Goal: Information Seeking & Learning: Learn about a topic

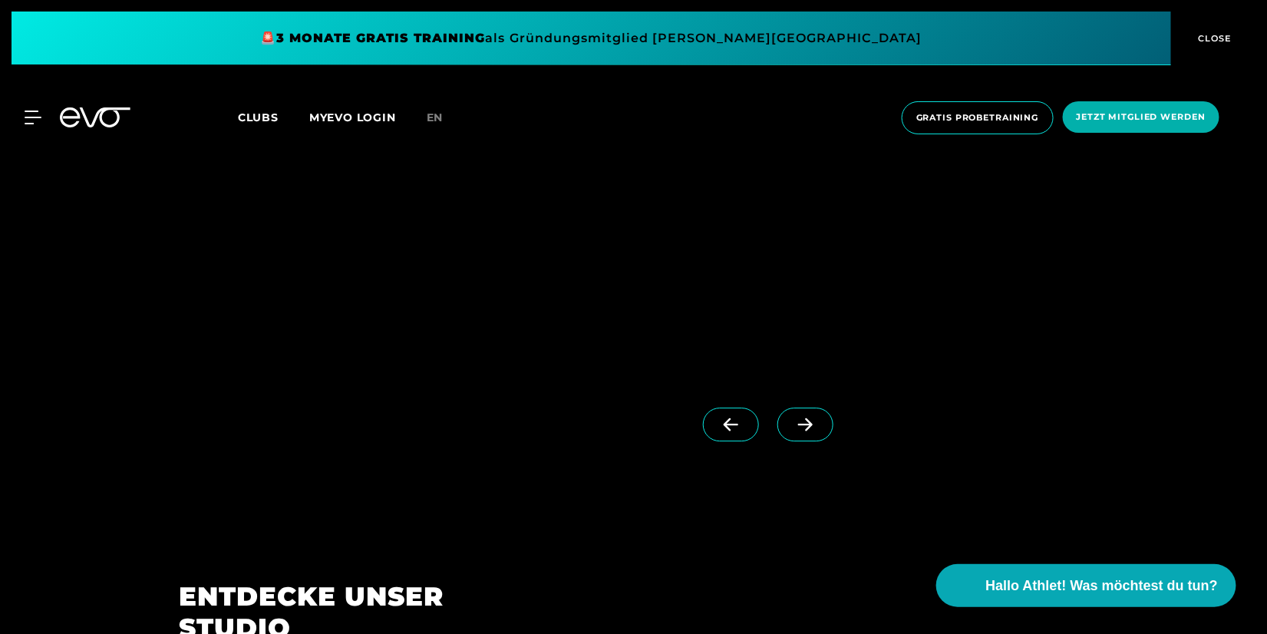
scroll to position [1739, 0]
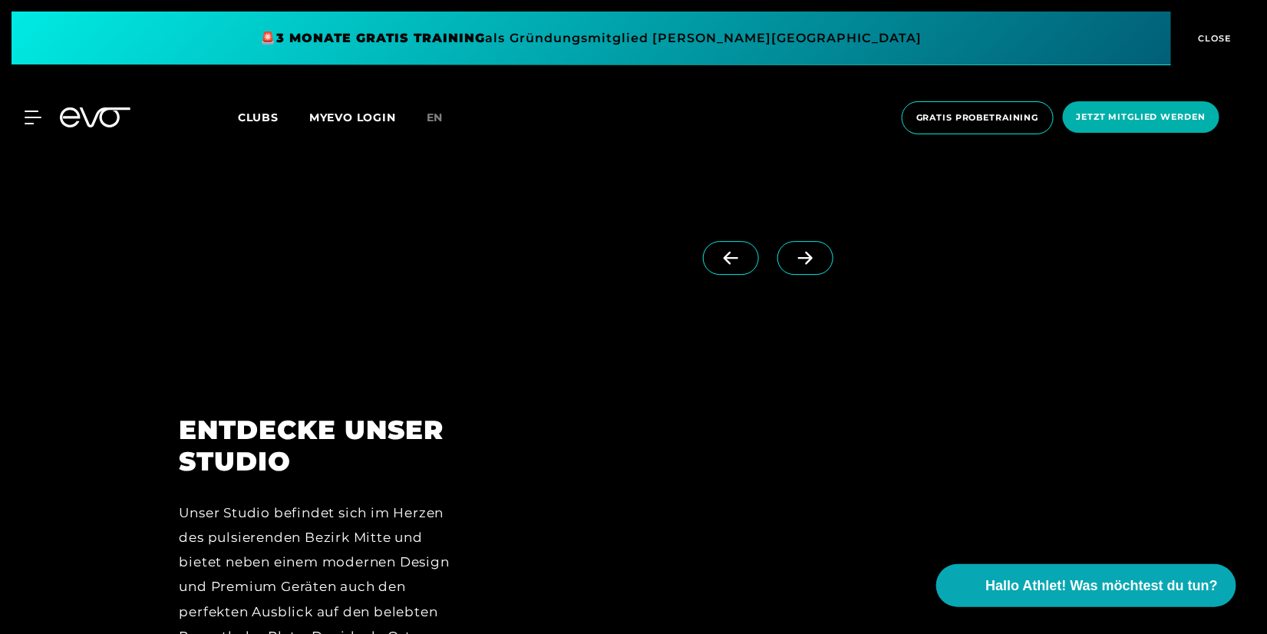
click at [792, 251] on icon at bounding box center [805, 258] width 27 height 14
click at [718, 263] on icon at bounding box center [731, 258] width 27 height 14
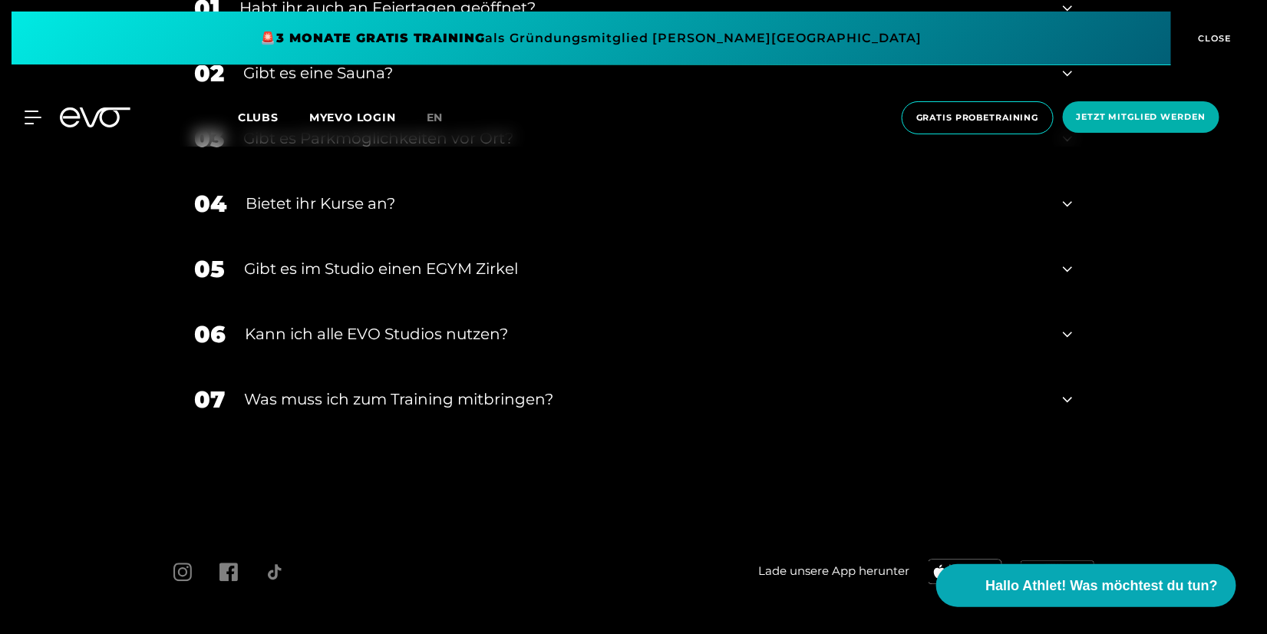
scroll to position [5783, 0]
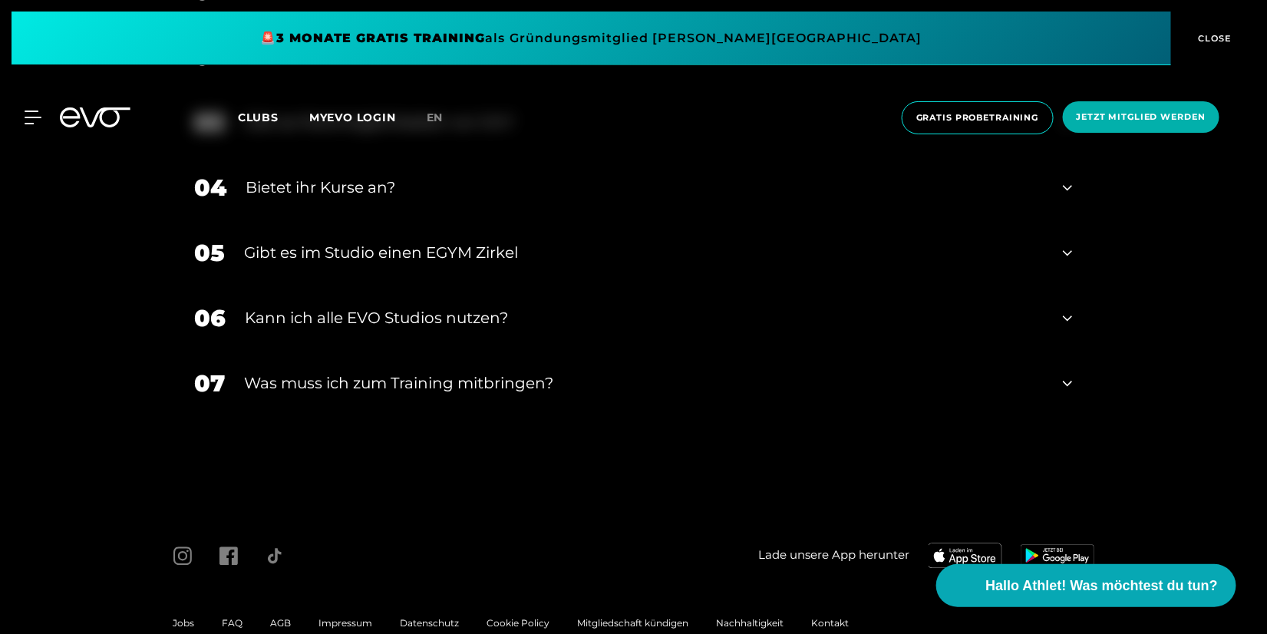
click at [1078, 249] on div "05 Gibt es im Studio einen EGYM Zirkel" at bounding box center [634, 252] width 909 height 65
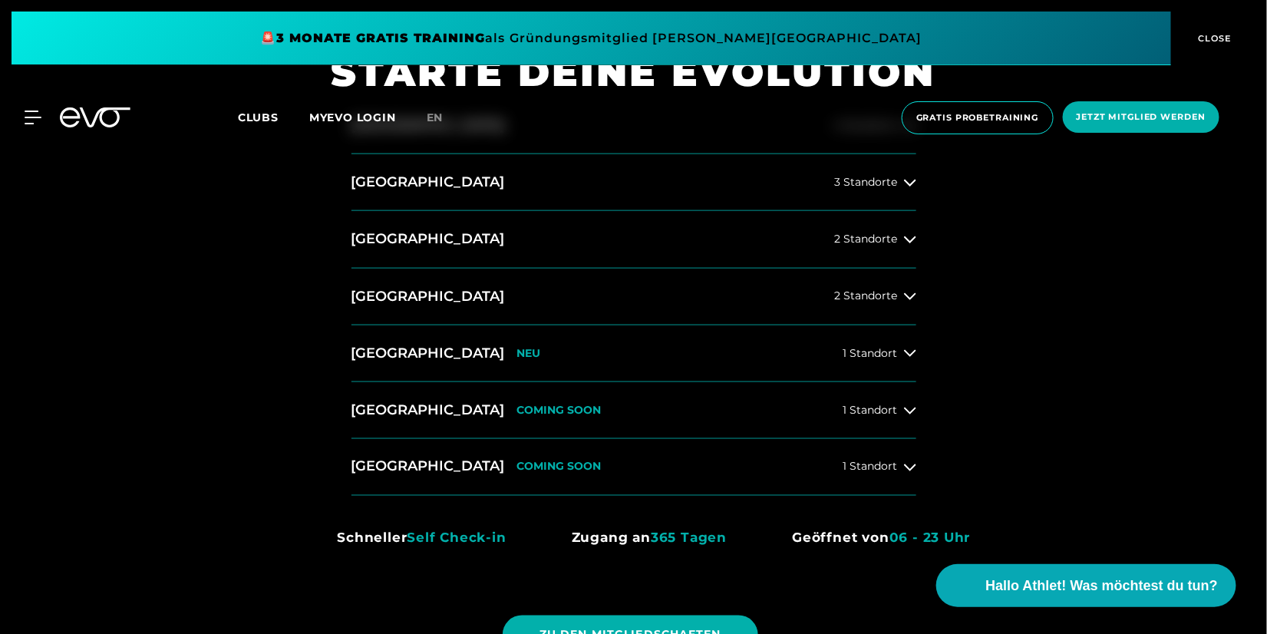
scroll to position [665, 0]
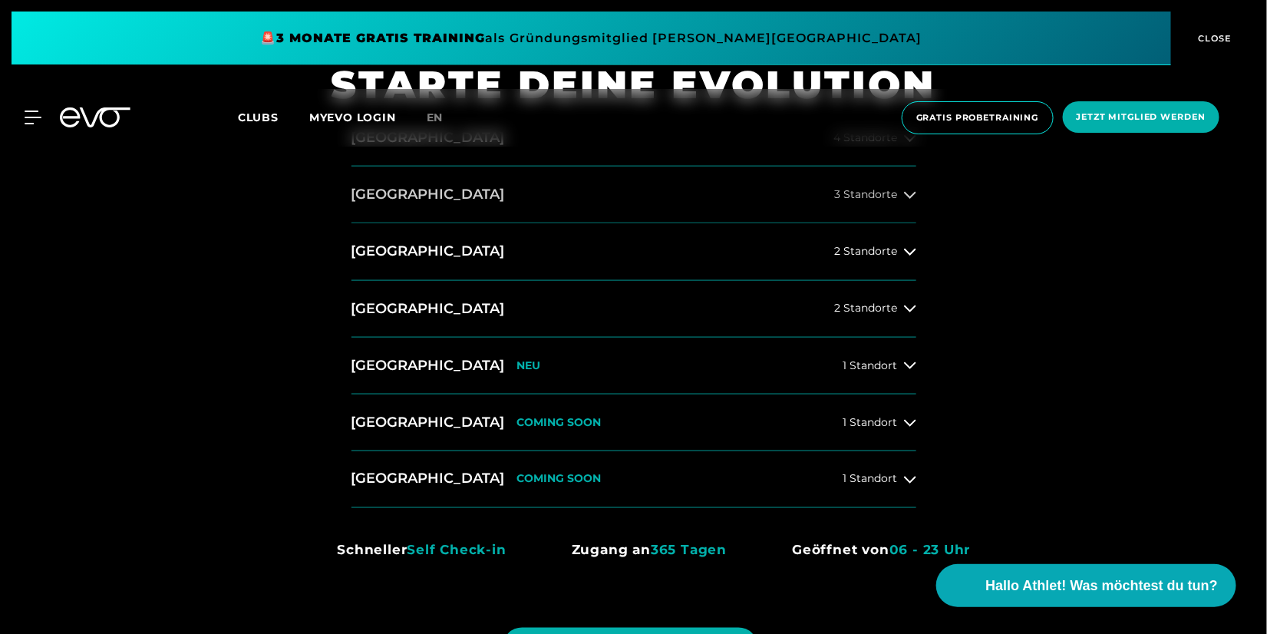
click at [880, 194] on span "3 Standorte" at bounding box center [866, 195] width 63 height 12
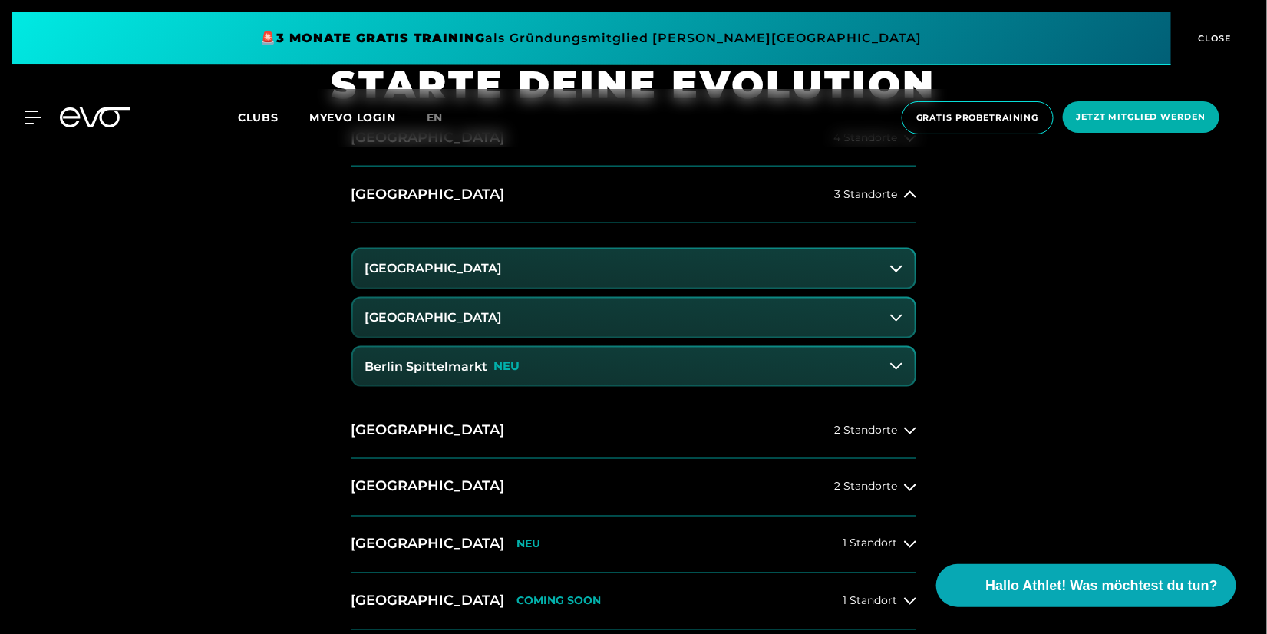
click at [867, 314] on button "Berlin Rosenthaler Platz" at bounding box center [634, 318] width 562 height 38
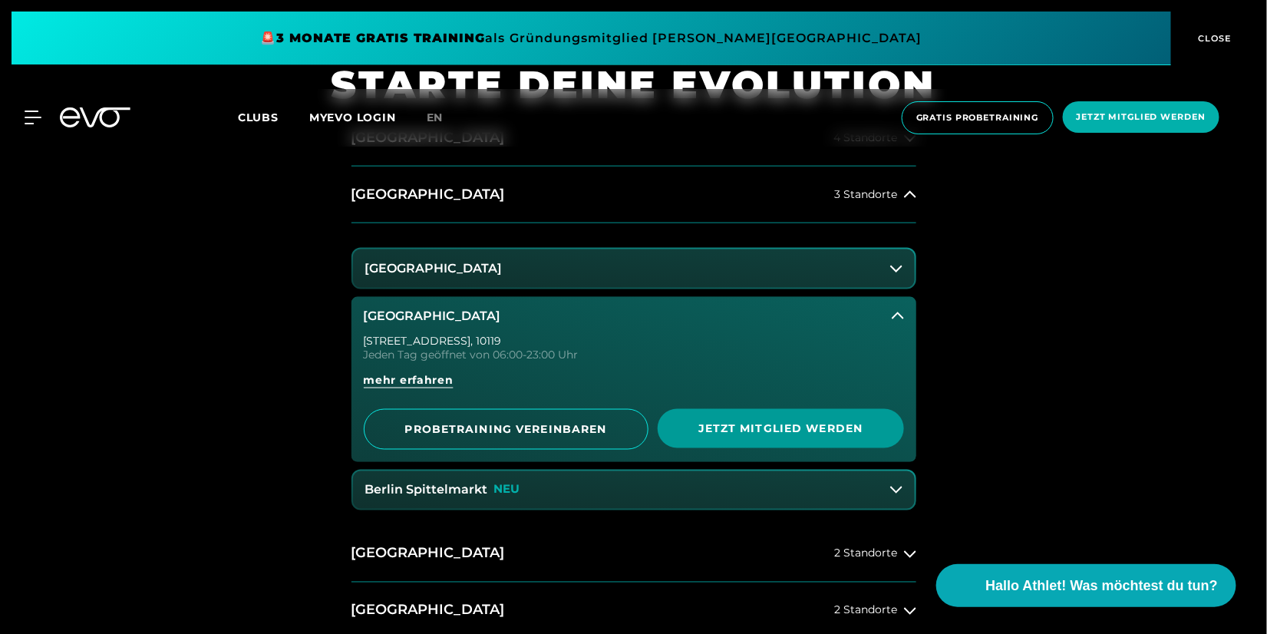
click at [765, 431] on span "Jetzt Mitglied werden" at bounding box center [781, 429] width 173 height 16
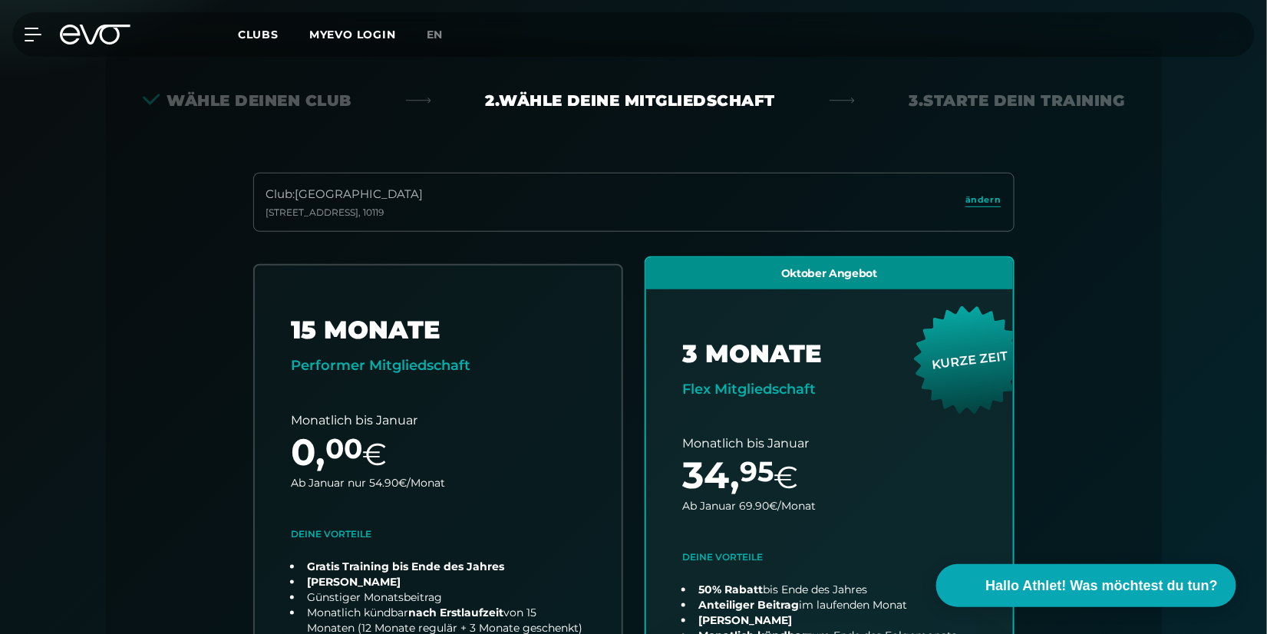
scroll to position [339, 0]
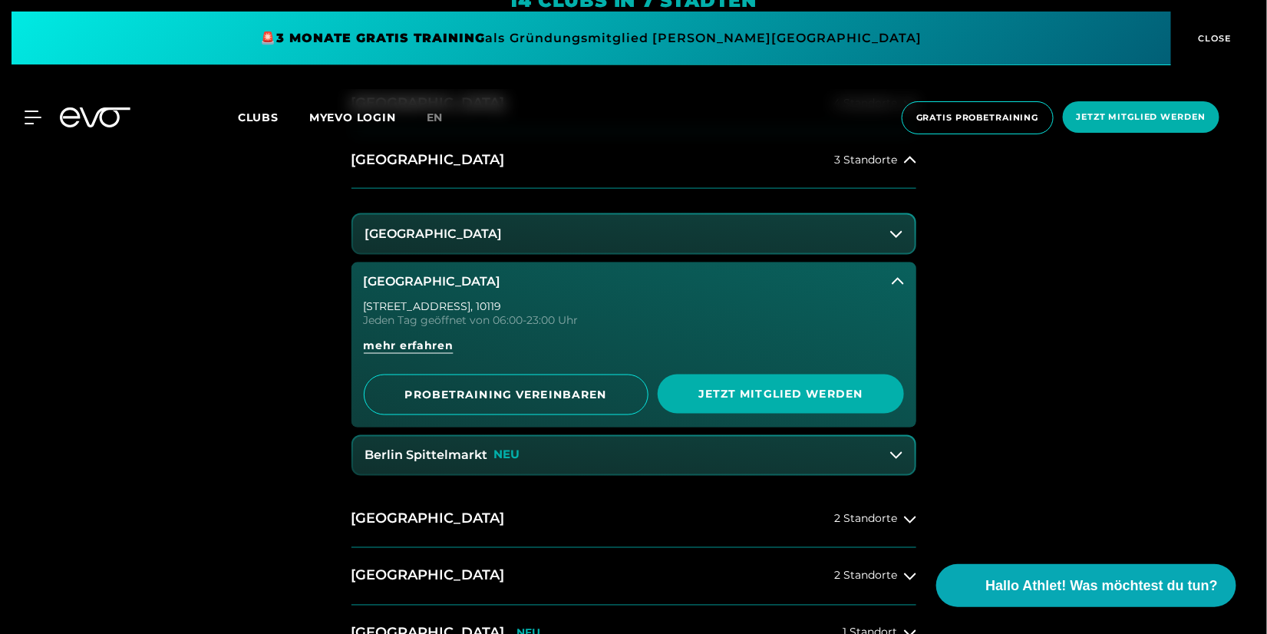
scroll to position [511, 0]
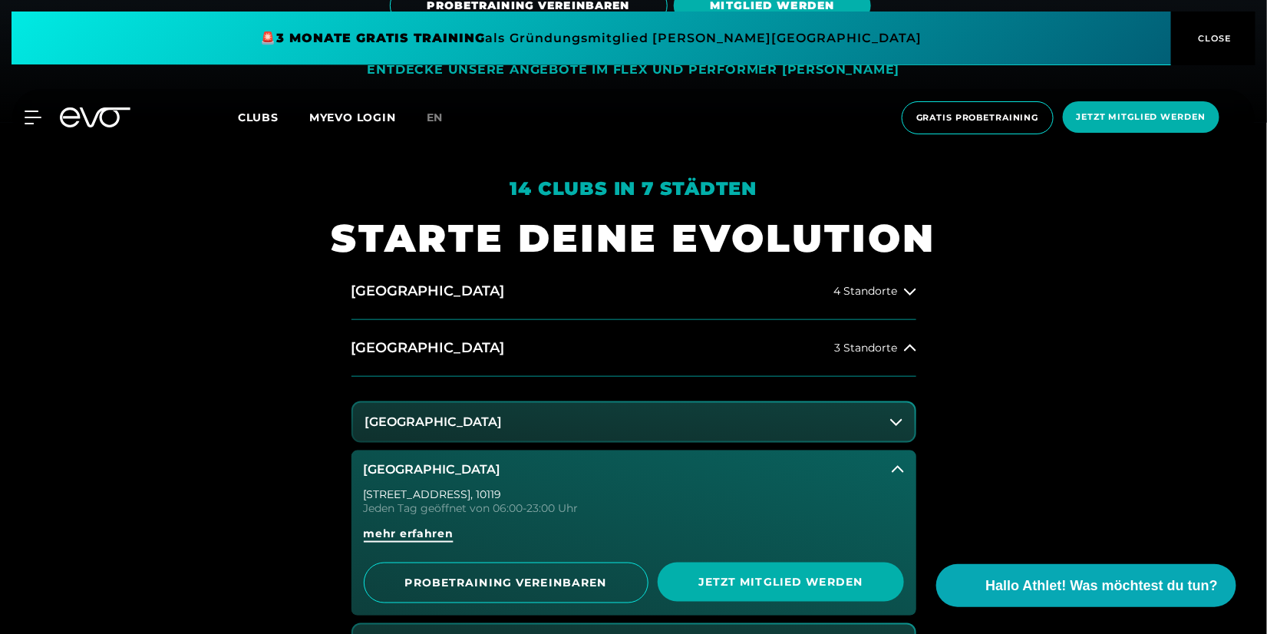
click at [425, 538] on span "mehr erfahren" at bounding box center [409, 534] width 90 height 16
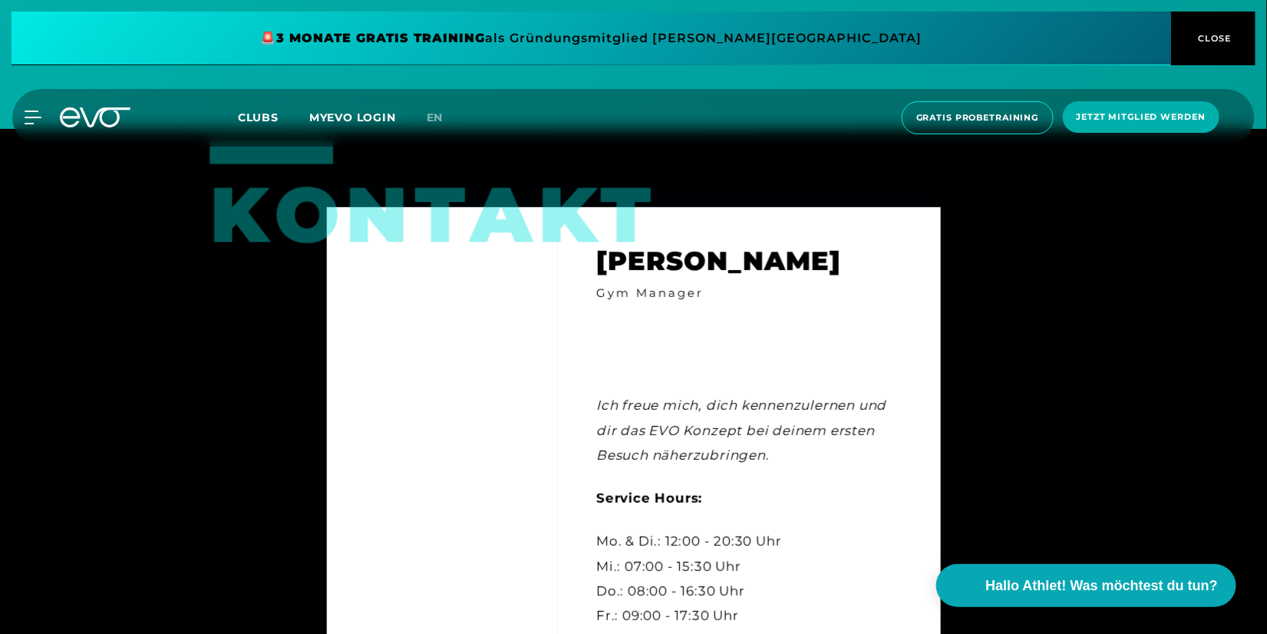
scroll to position [4861, 0]
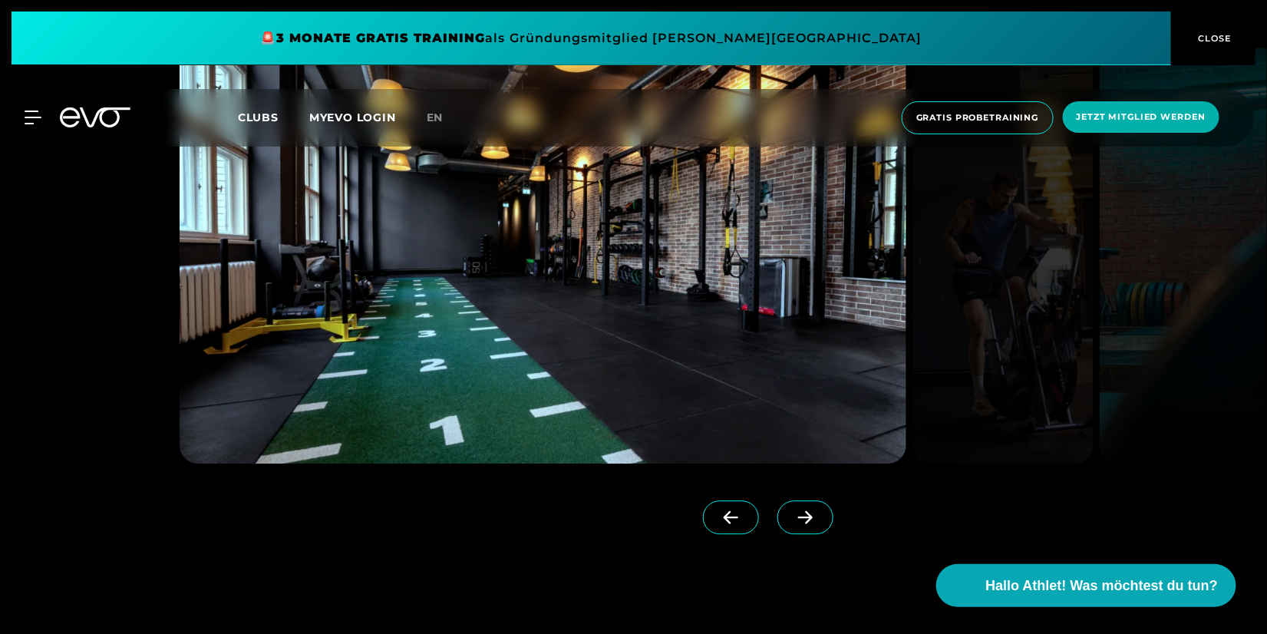
scroll to position [1484, 0]
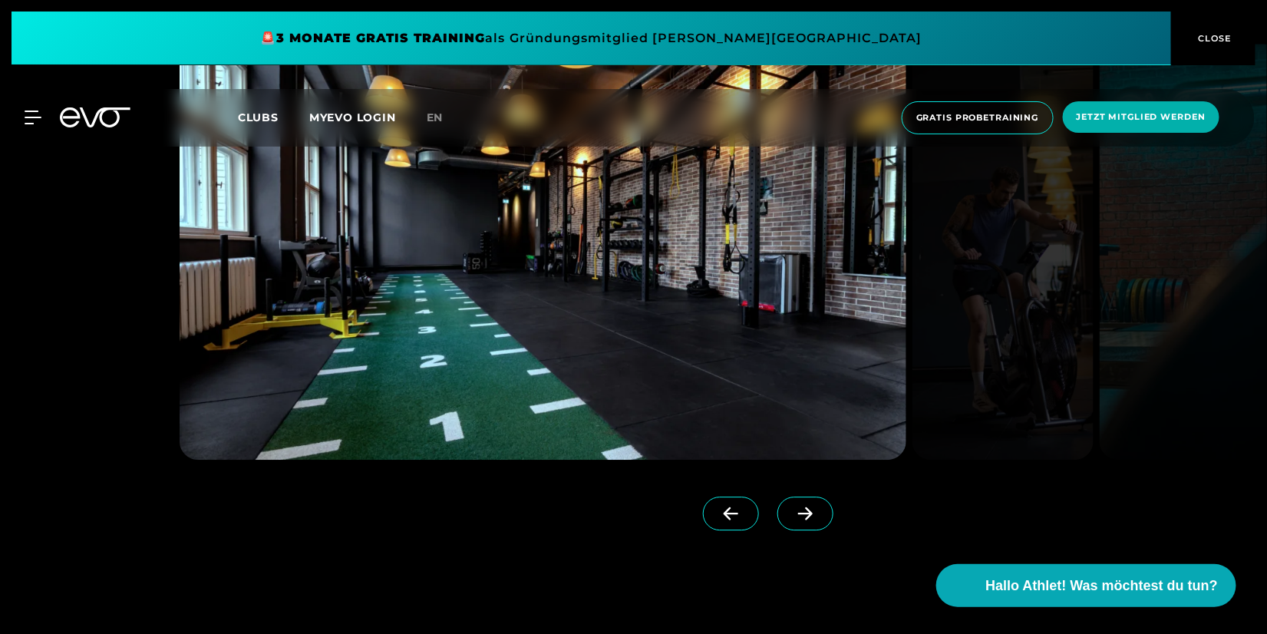
click at [792, 507] on icon at bounding box center [805, 514] width 27 height 14
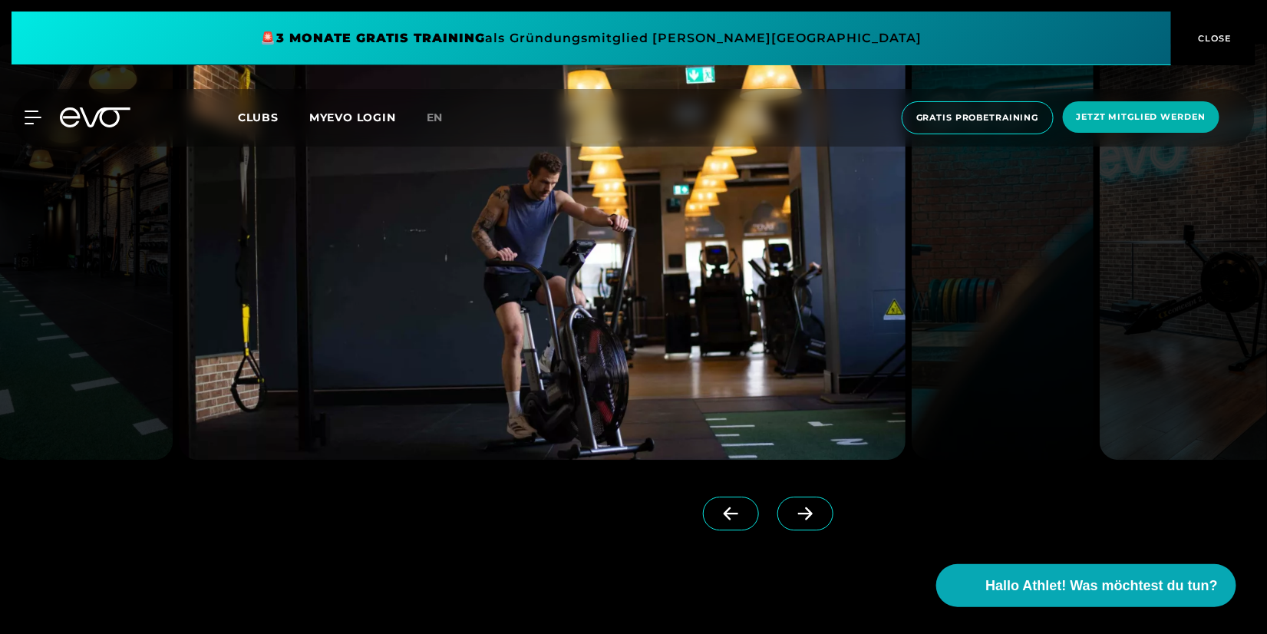
click at [792, 507] on icon at bounding box center [805, 514] width 27 height 14
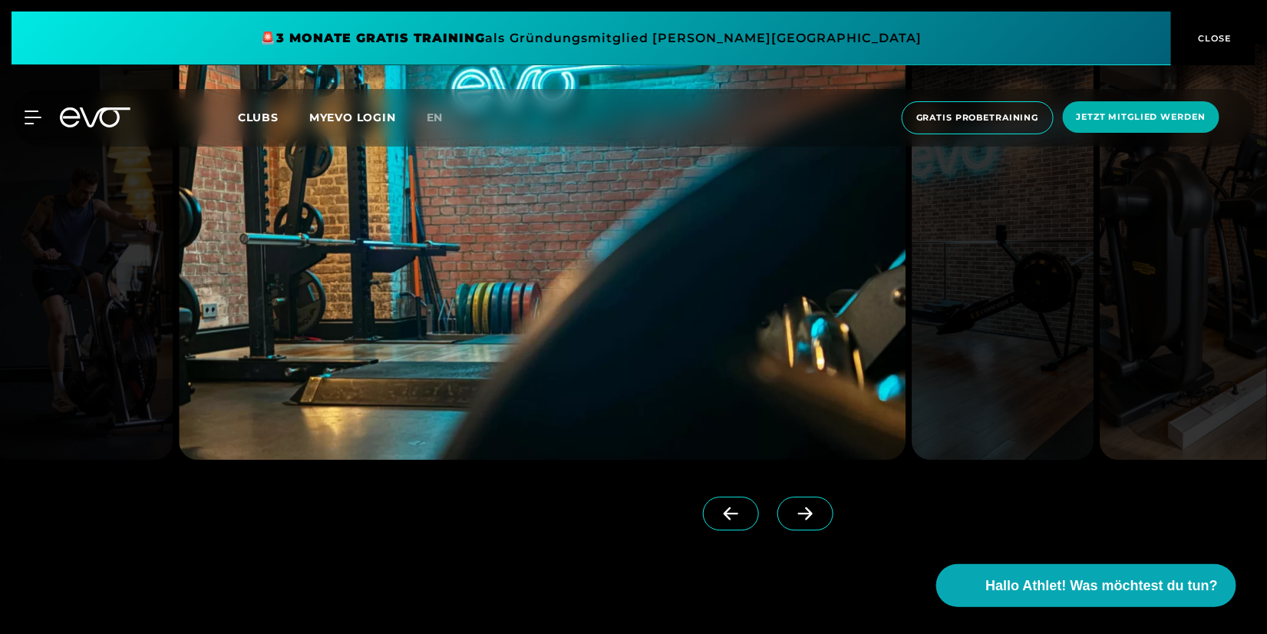
click at [792, 507] on icon at bounding box center [805, 514] width 27 height 14
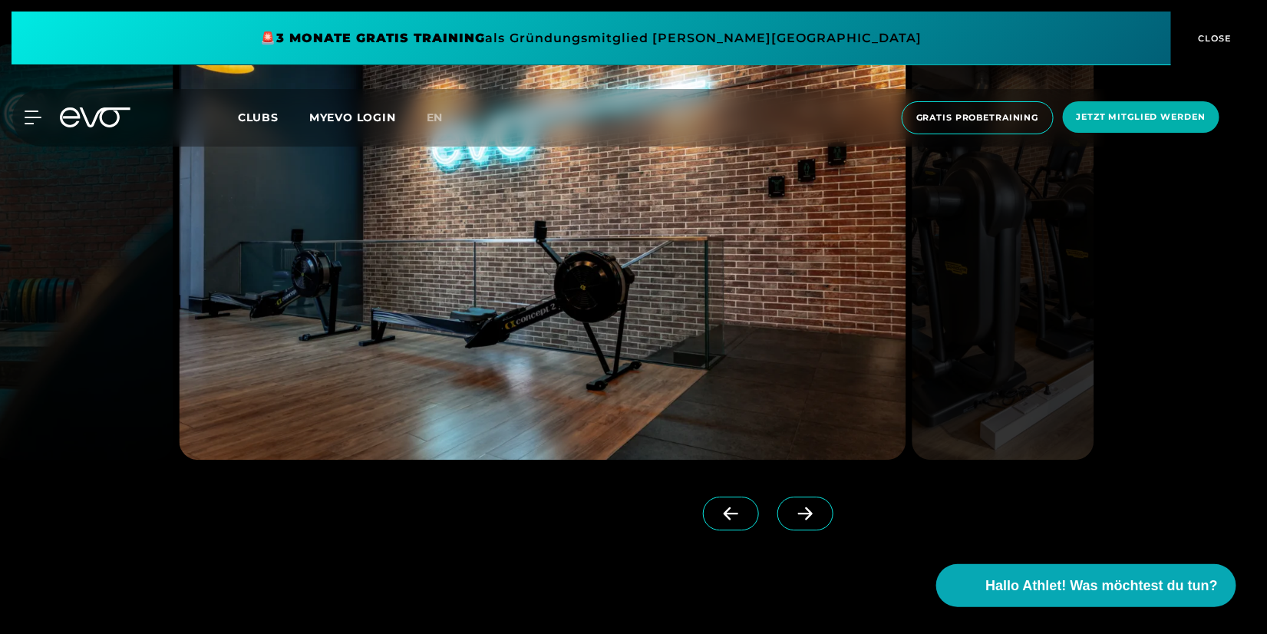
click at [792, 507] on icon at bounding box center [805, 514] width 27 height 14
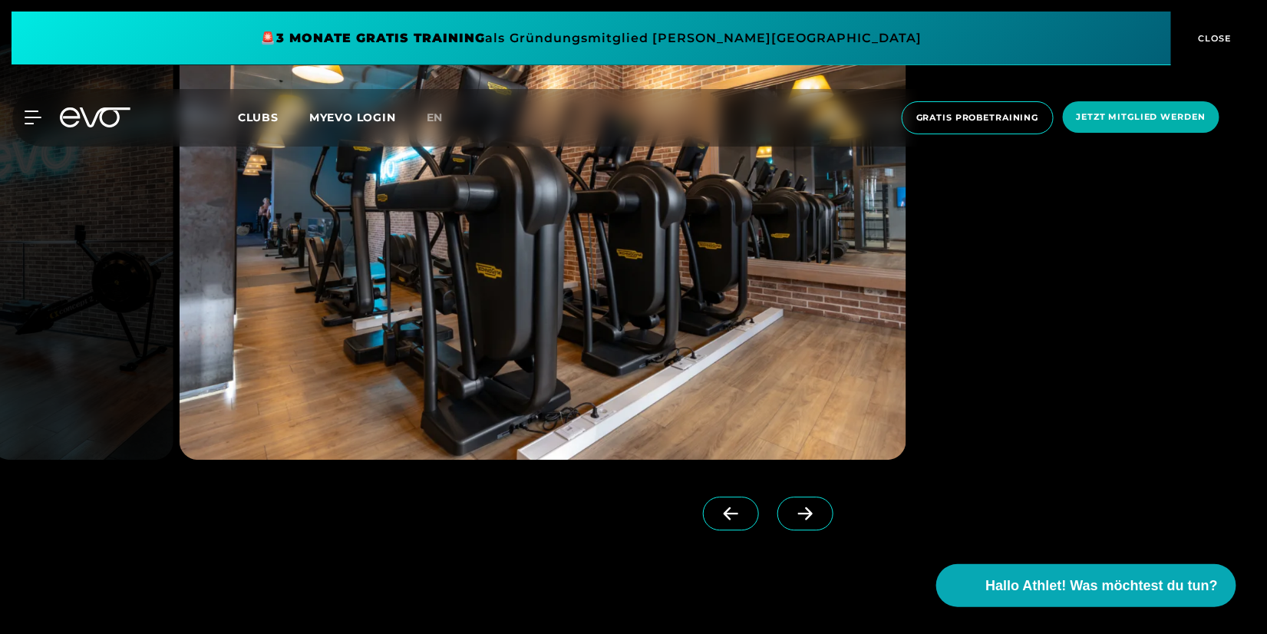
click at [792, 507] on icon at bounding box center [805, 514] width 27 height 14
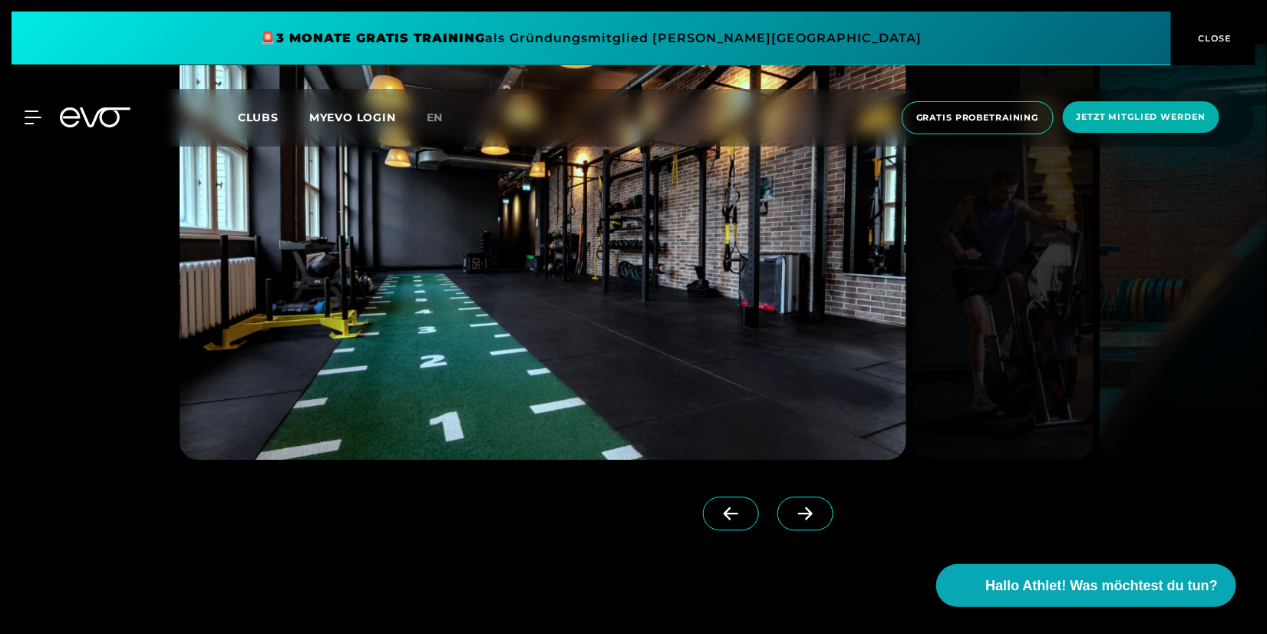
click at [792, 507] on icon at bounding box center [805, 514] width 27 height 14
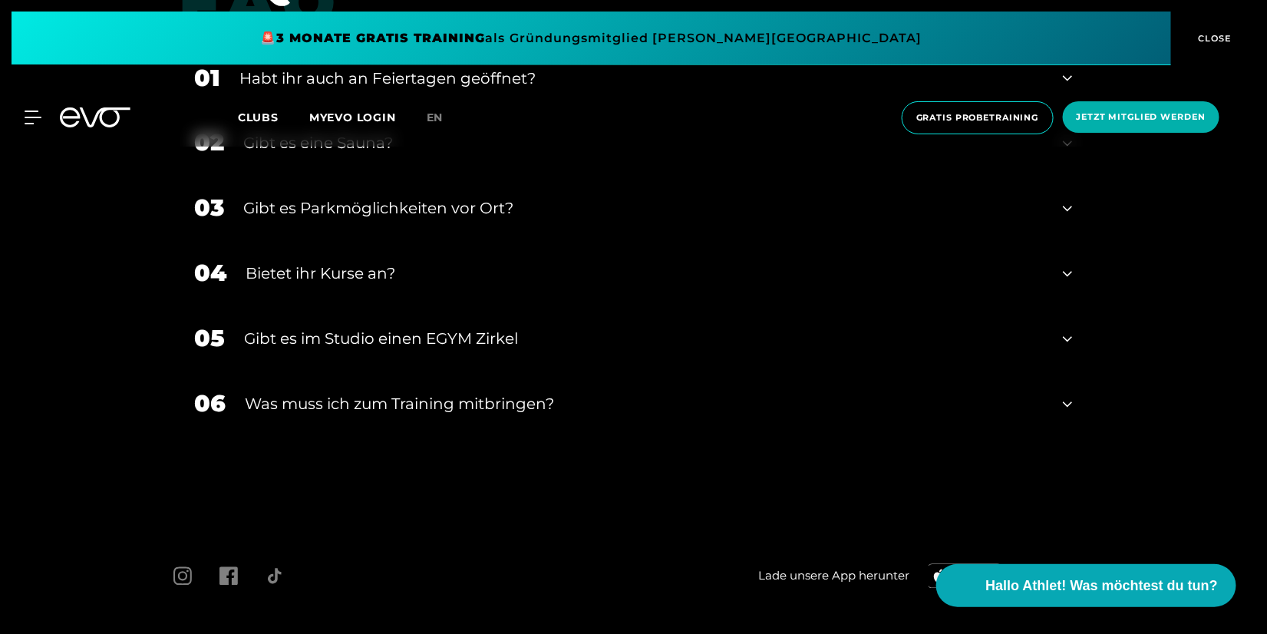
scroll to position [5624, 0]
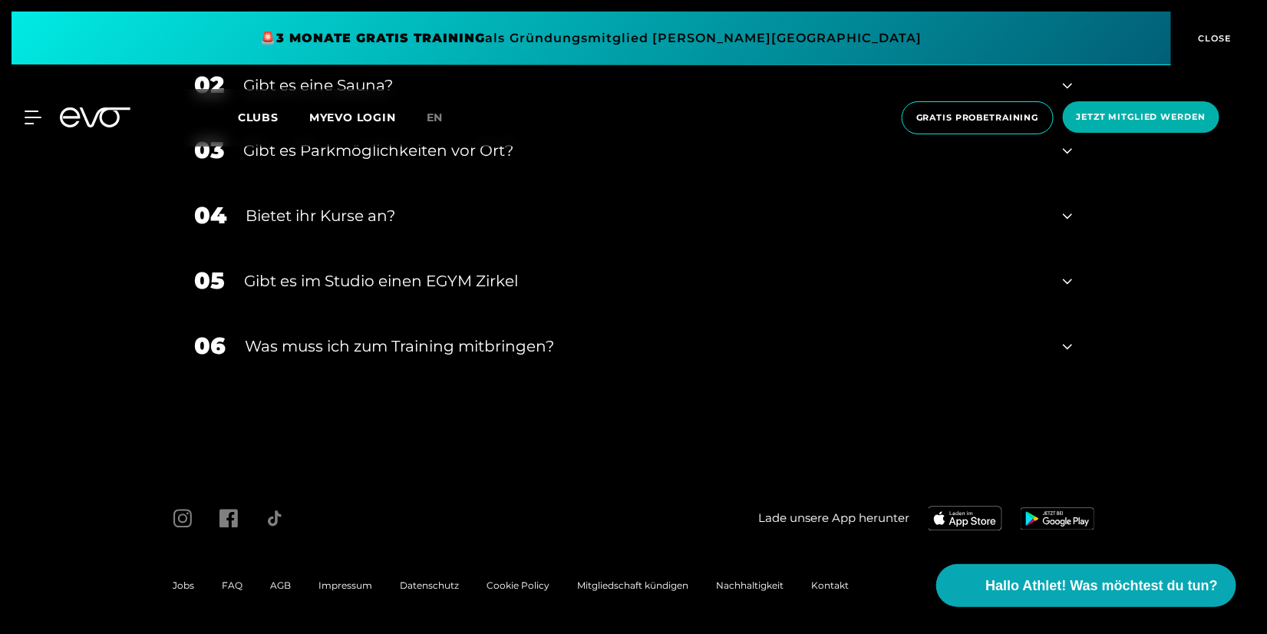
click at [1076, 346] on div "06 Was muss ich zum Training mitbringen?" at bounding box center [634, 346] width 909 height 65
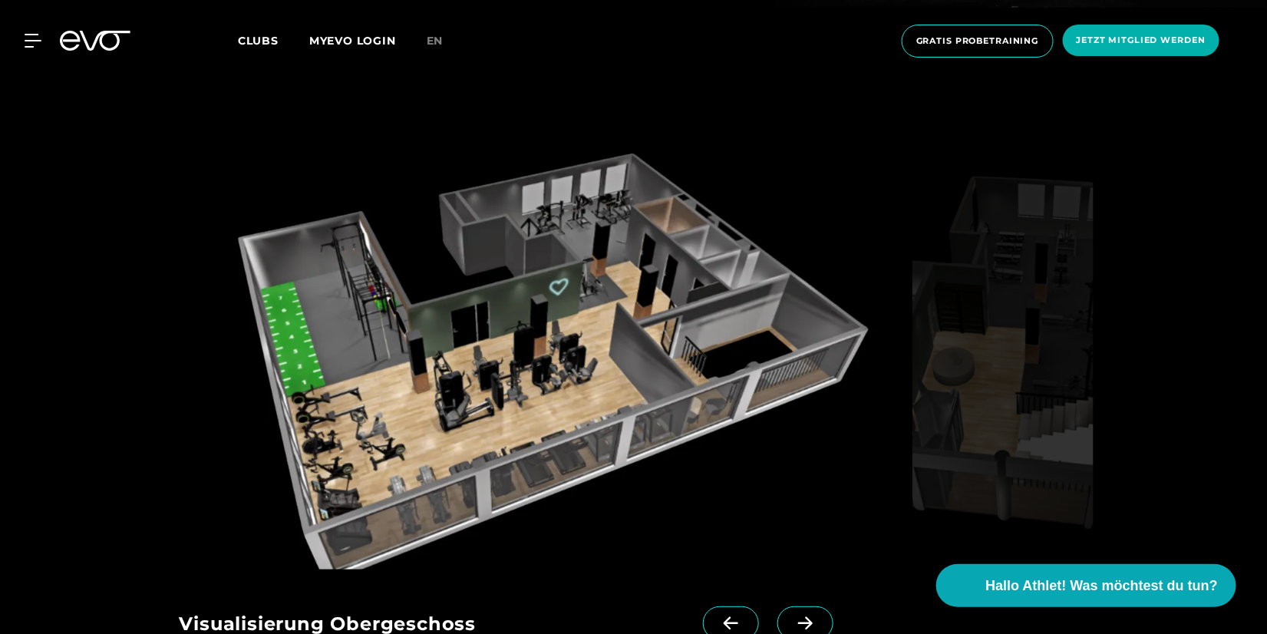
scroll to position [2149, 0]
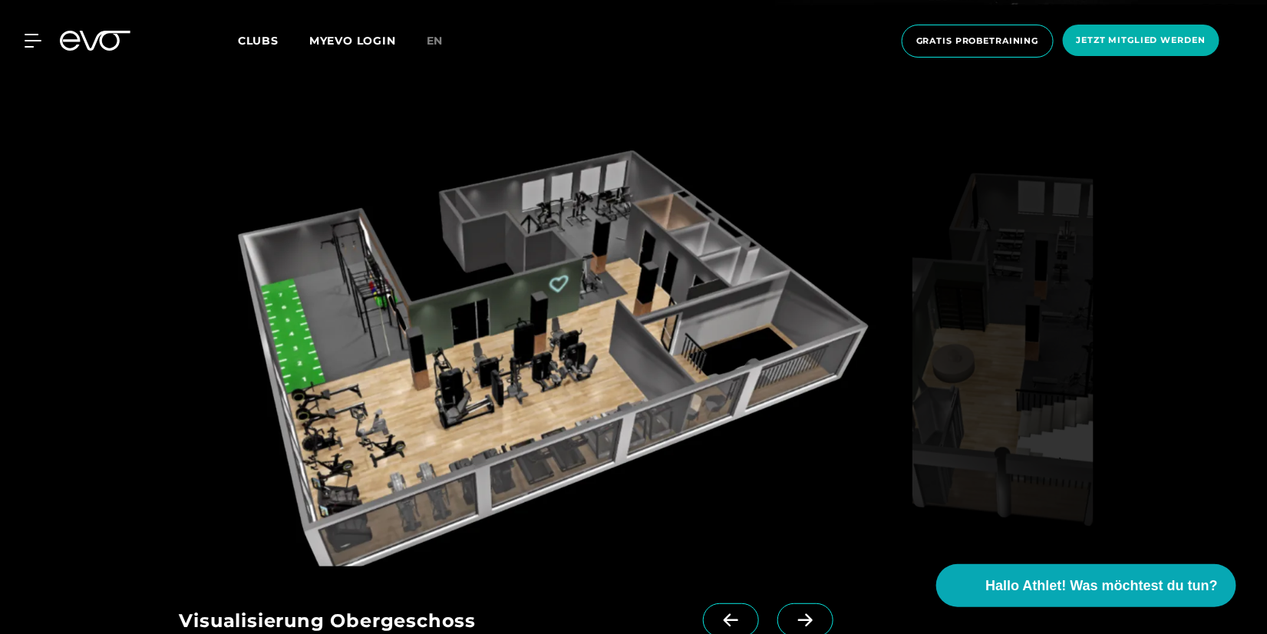
click at [792, 613] on icon at bounding box center [805, 620] width 27 height 14
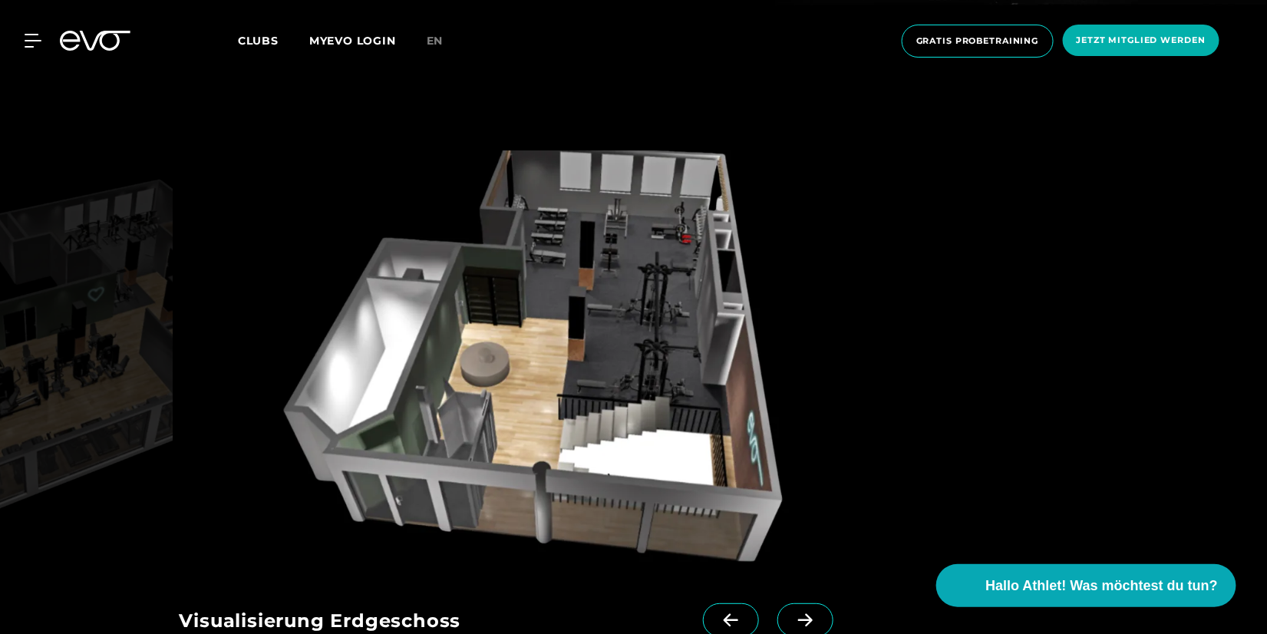
click at [718, 613] on icon at bounding box center [731, 620] width 27 height 14
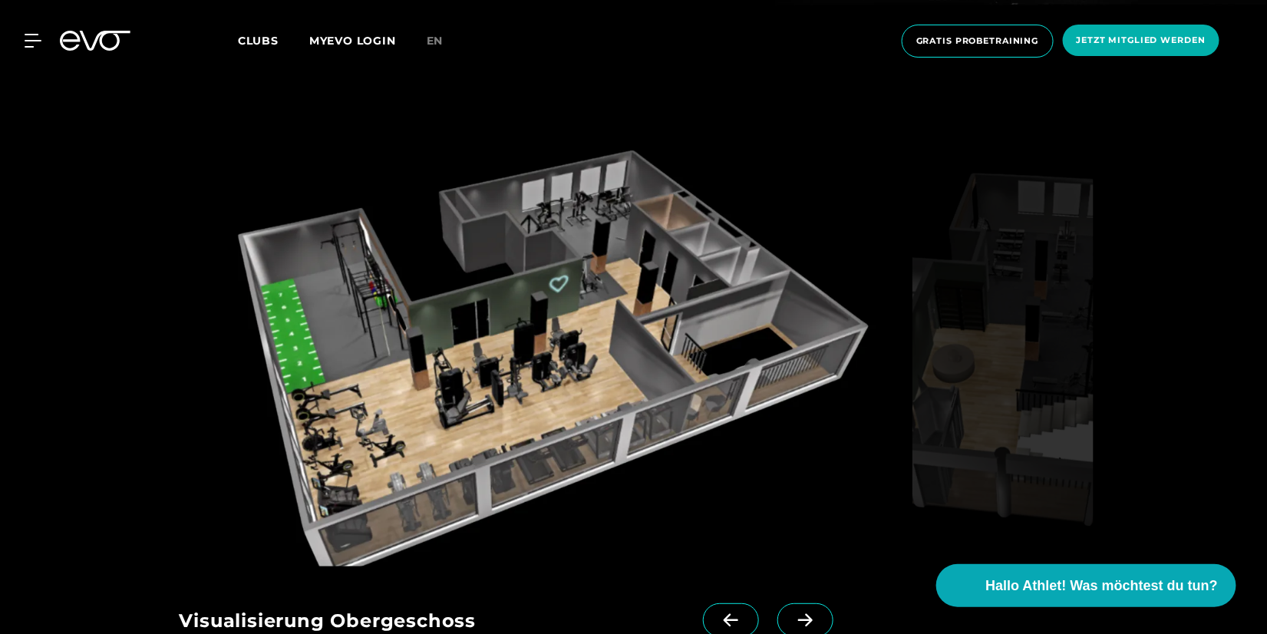
click at [792, 613] on icon at bounding box center [805, 620] width 27 height 14
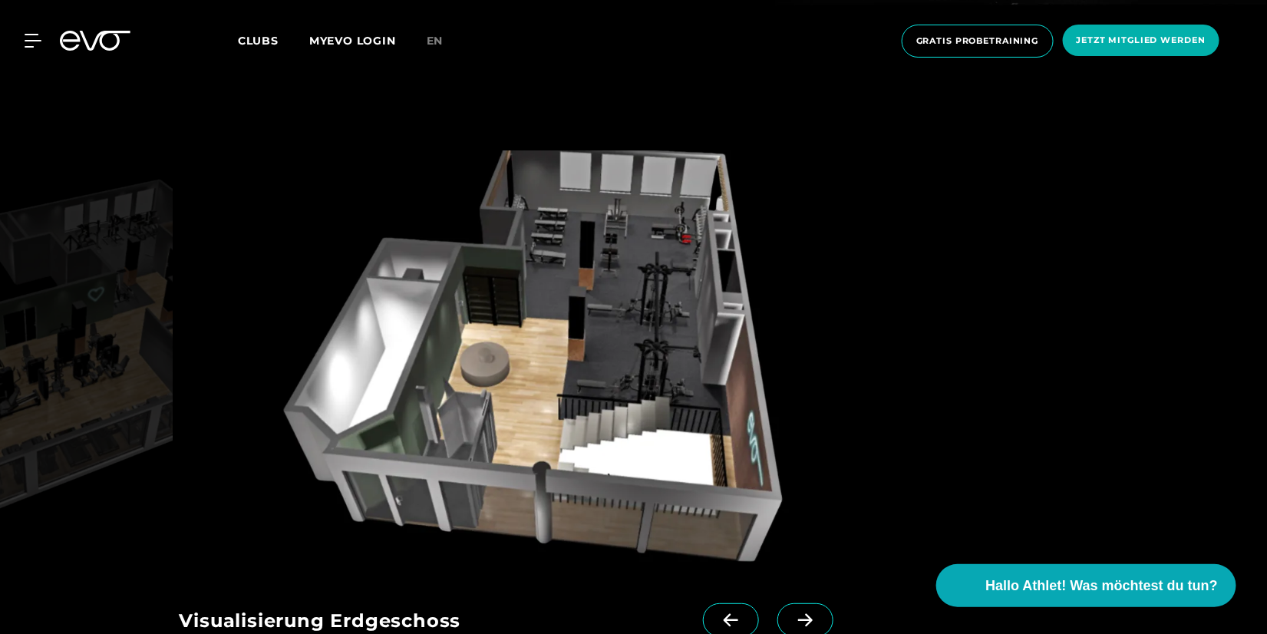
click at [792, 613] on icon at bounding box center [805, 620] width 27 height 14
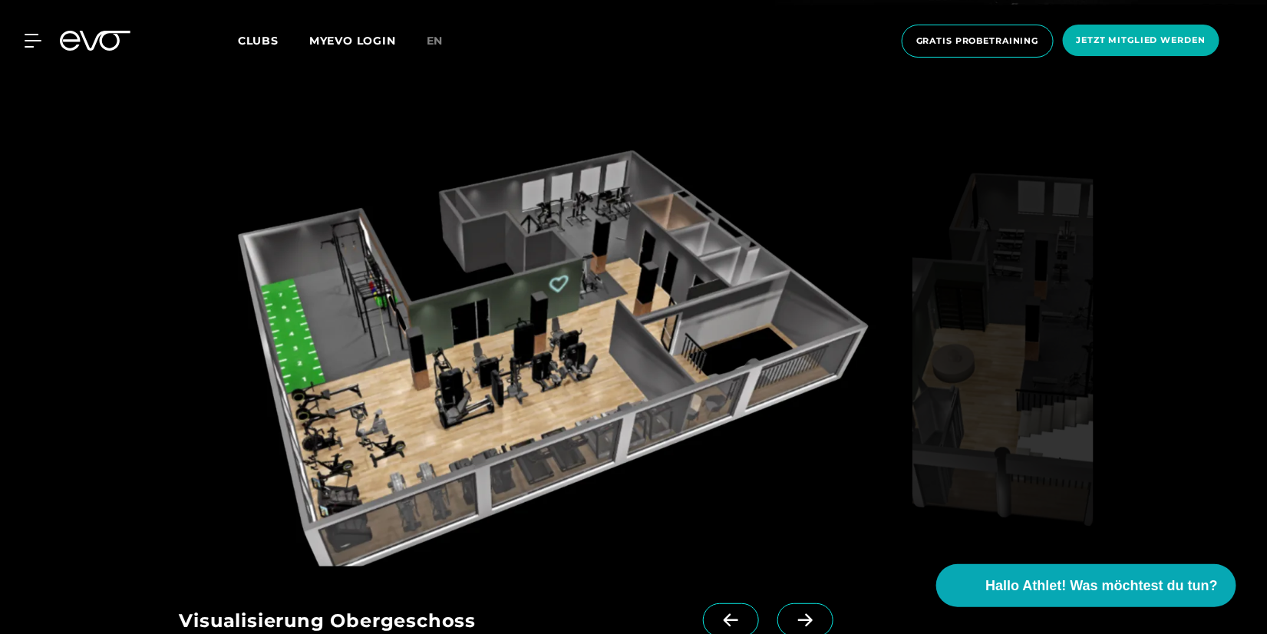
click at [703, 603] on span at bounding box center [731, 620] width 56 height 34
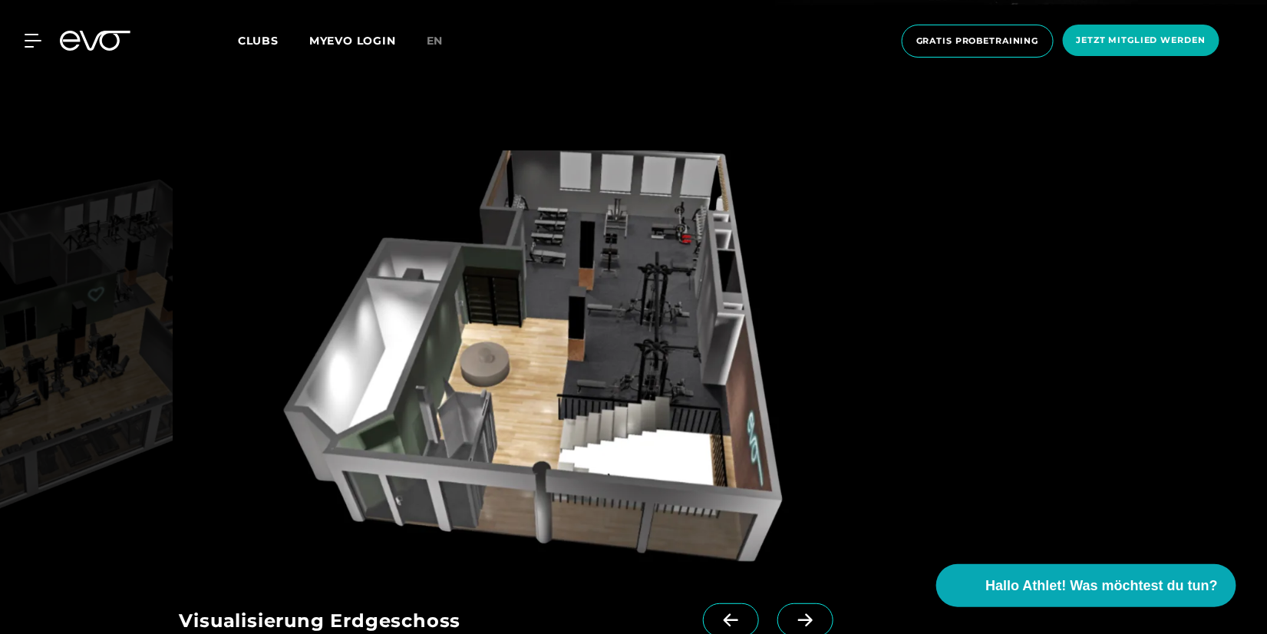
click at [792, 613] on icon at bounding box center [805, 620] width 27 height 14
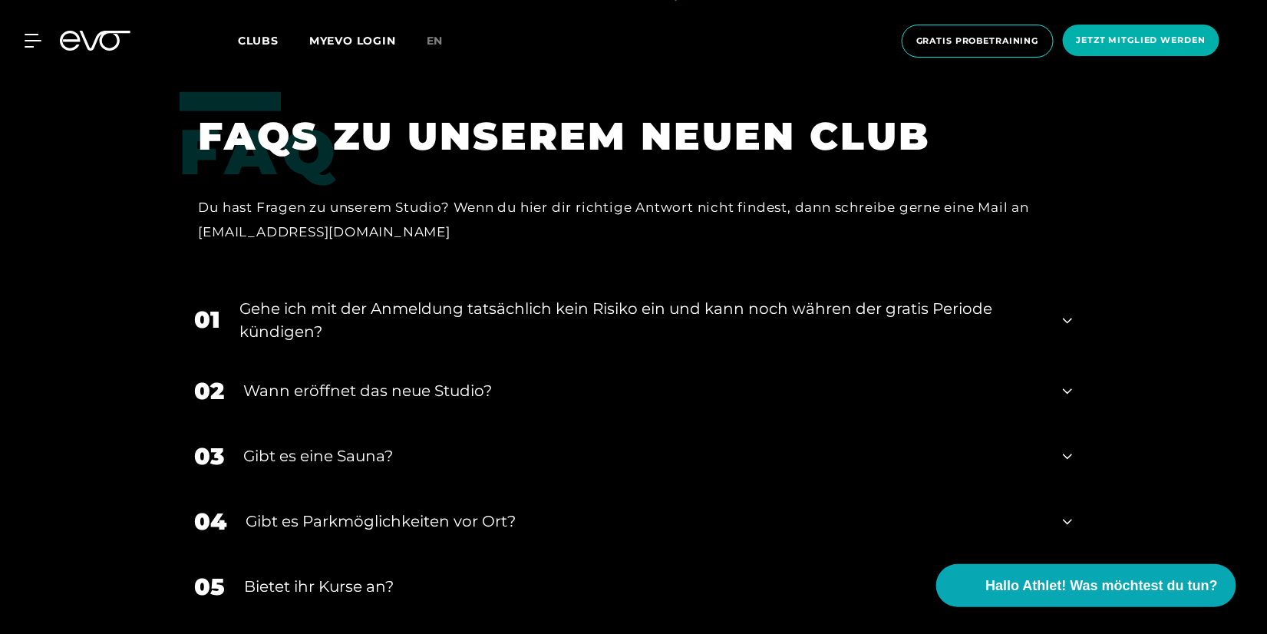
scroll to position [3121, 0]
click at [1032, 297] on div "Gehe ich mit der Anmeldung tatsächlich kein Risiko ein und kann noch währen der…" at bounding box center [642, 320] width 804 height 46
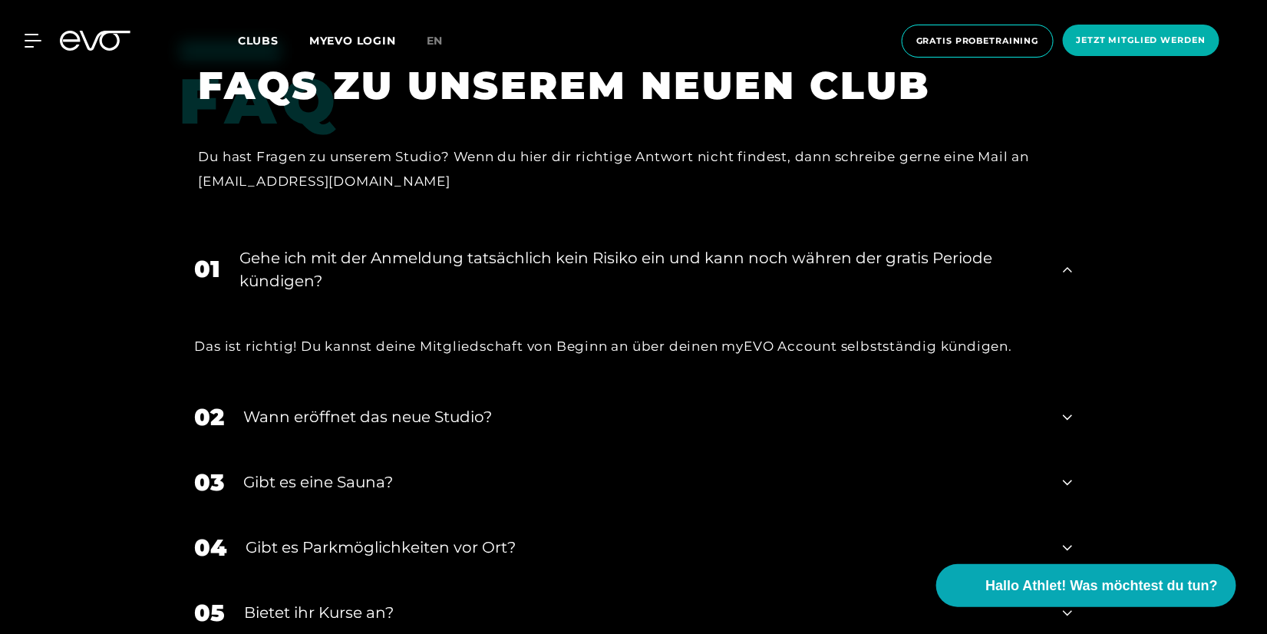
scroll to position [3173, 0]
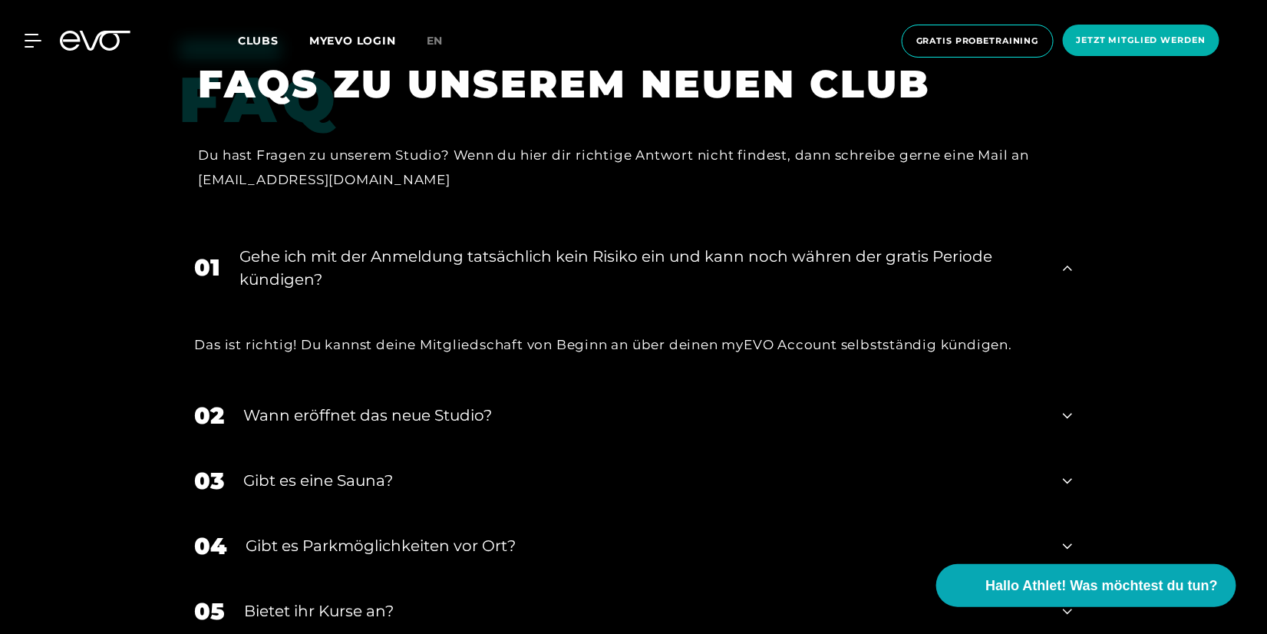
click at [584, 405] on div "Wann eröffnet das neue Studio?" at bounding box center [644, 416] width 801 height 23
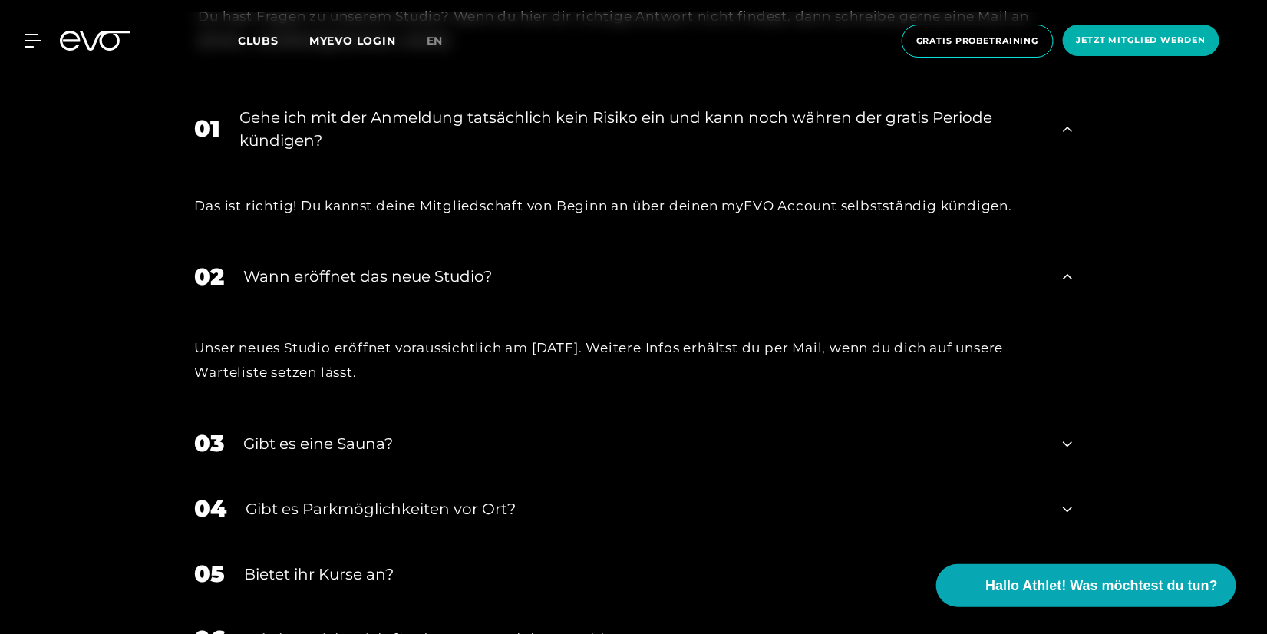
scroll to position [3326, 0]
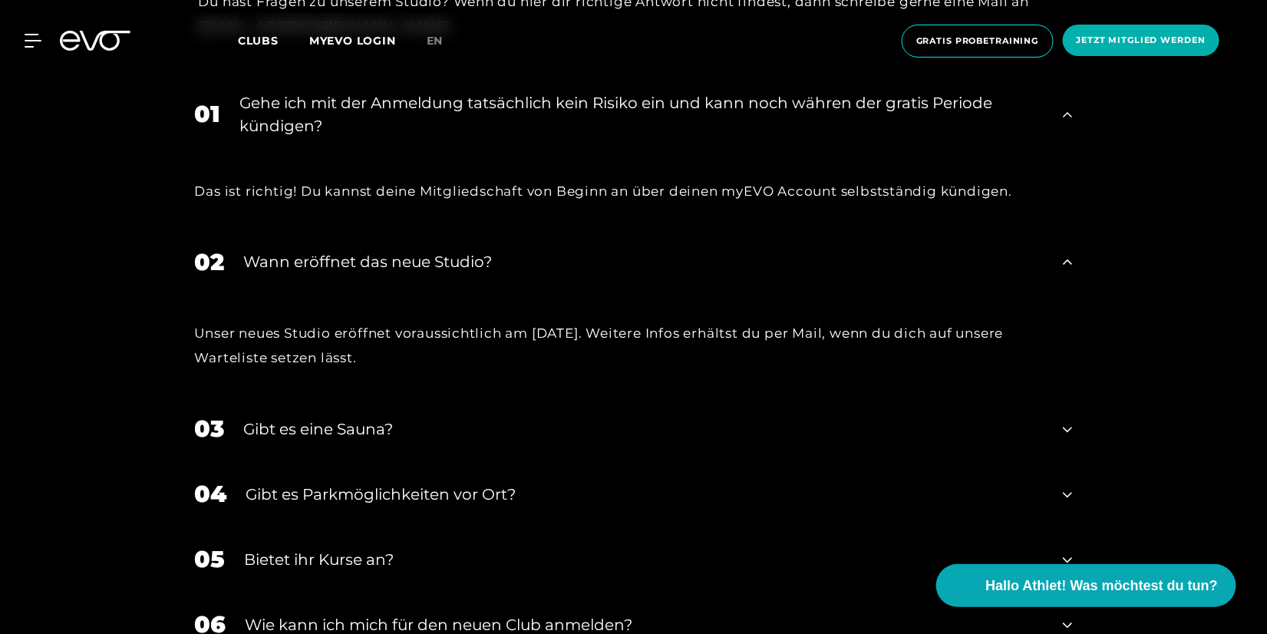
click at [418, 418] on div "Gibt es eine Sauna?" at bounding box center [644, 429] width 801 height 23
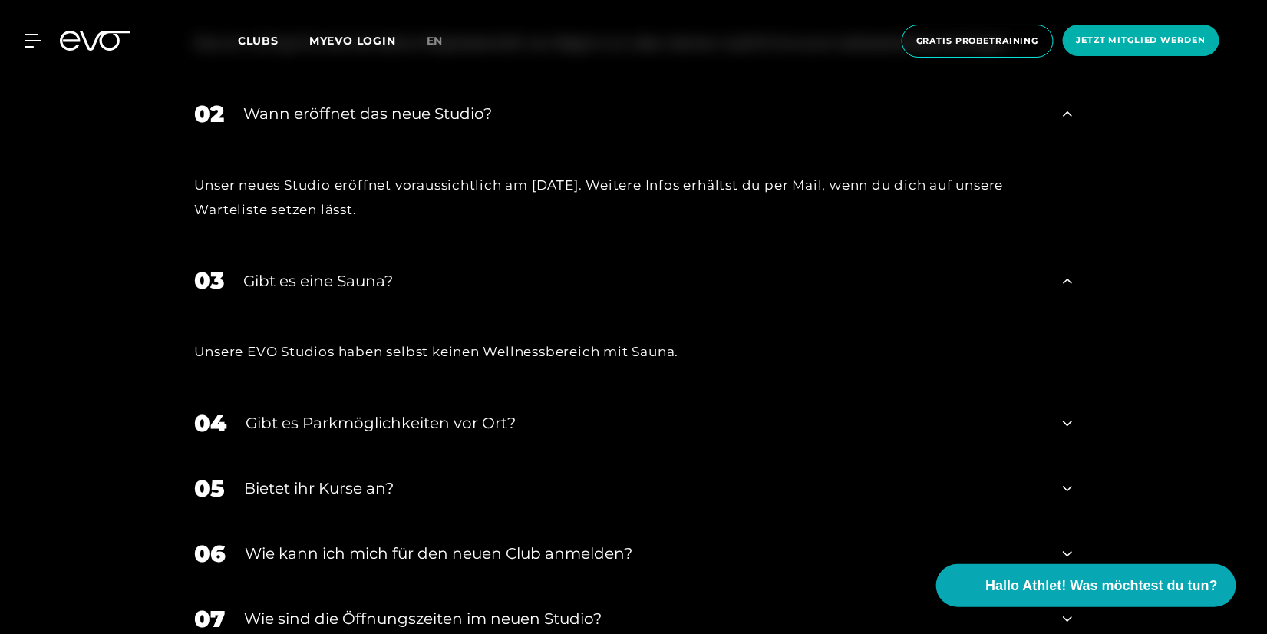
scroll to position [3480, 0]
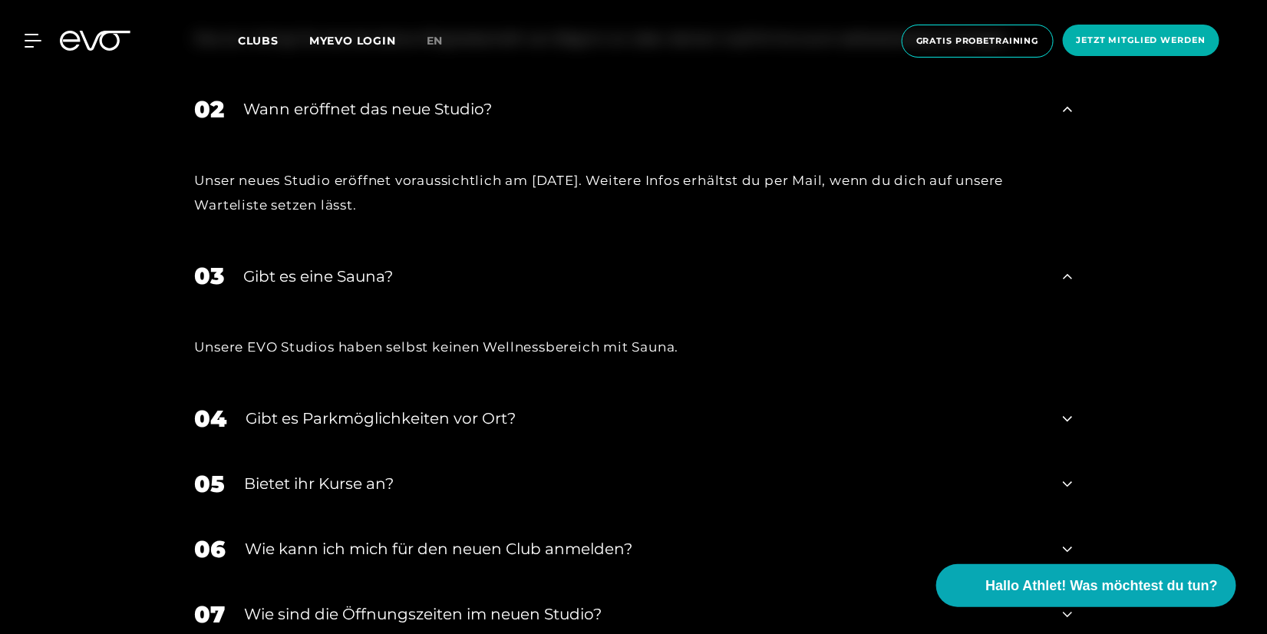
click at [538, 407] on div "Gibt es Parkmöglichkeiten vor Ort?" at bounding box center [645, 418] width 798 height 23
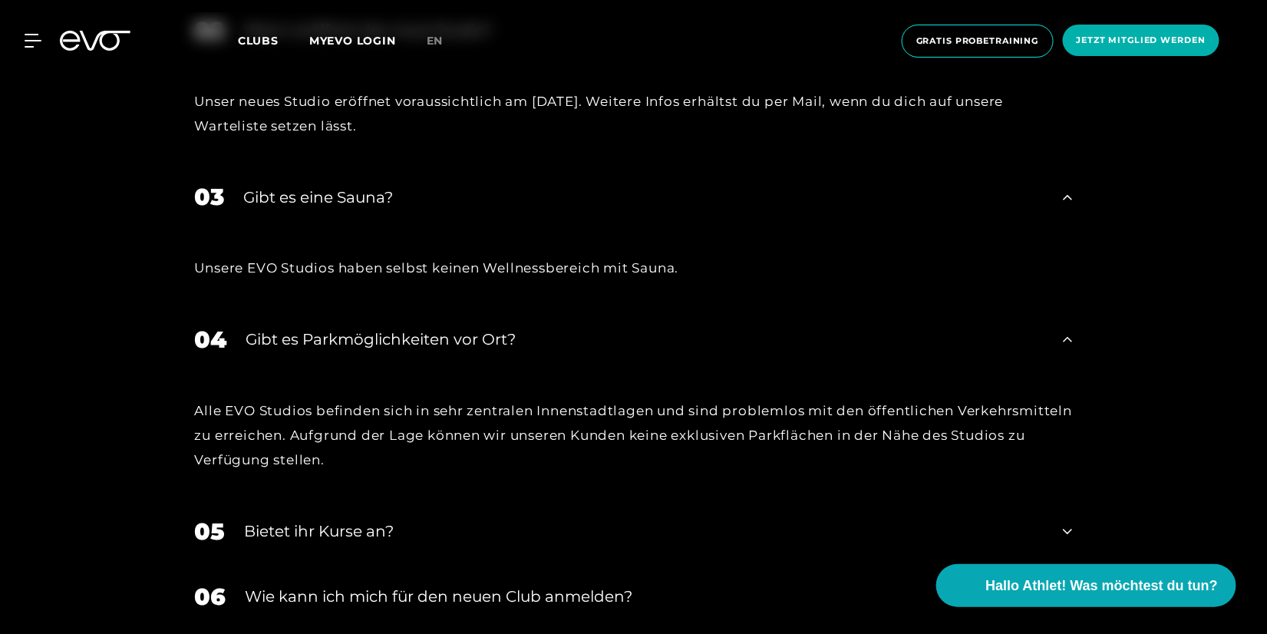
scroll to position [3633, 0]
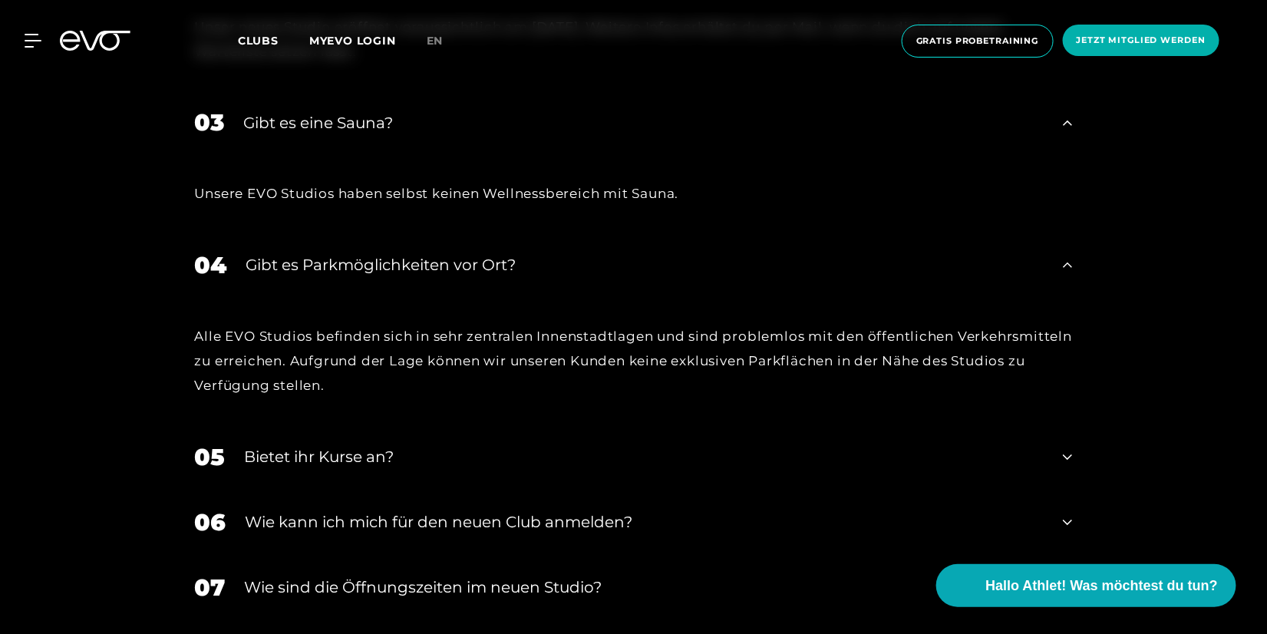
click at [405, 445] on div "Bietet ihr Kurse an?" at bounding box center [645, 456] width 800 height 23
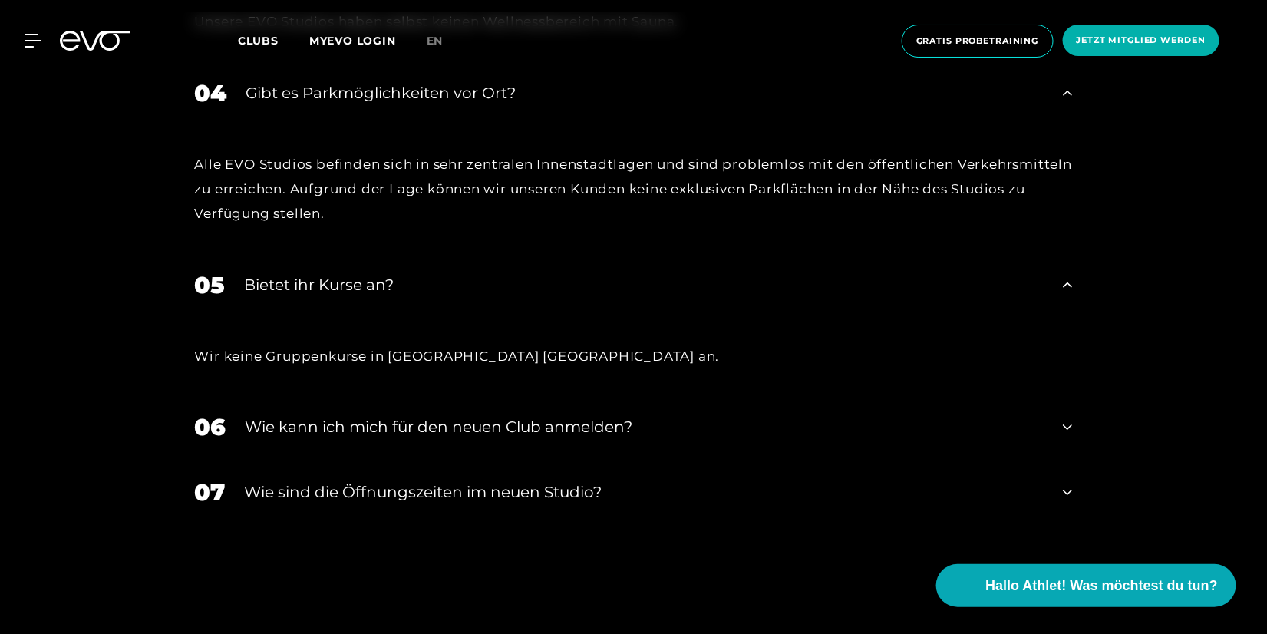
scroll to position [3838, 0]
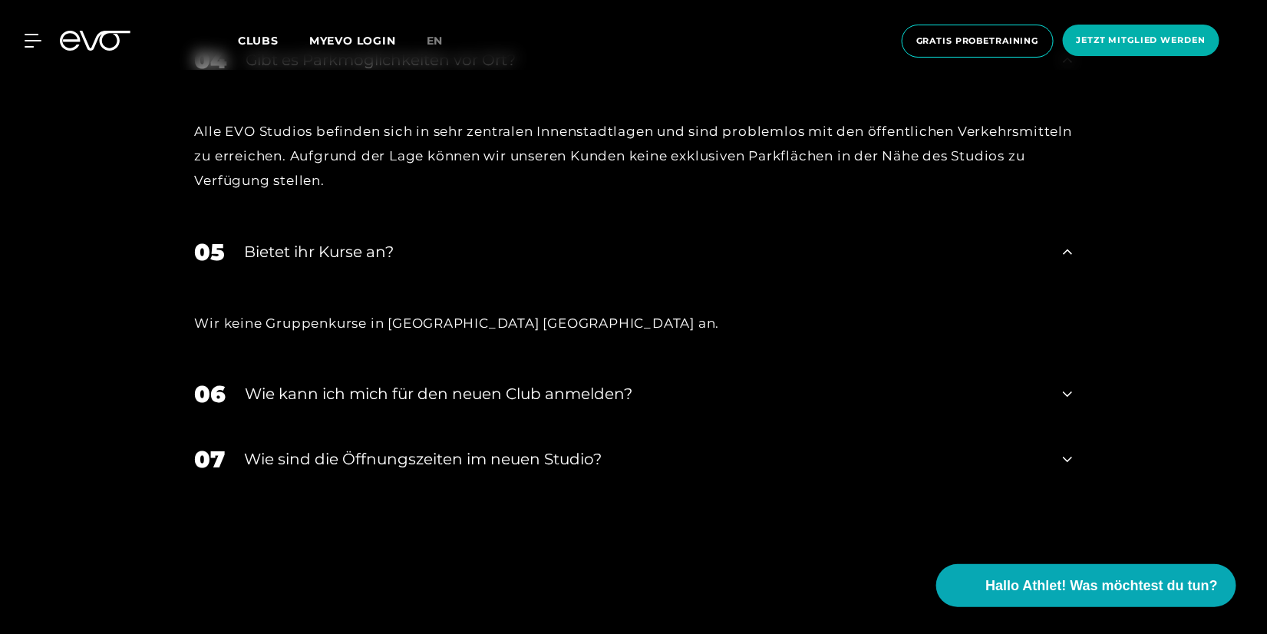
click at [635, 382] on div "Wie kann ich mich für den neuen Club anmelden?" at bounding box center [645, 393] width 799 height 23
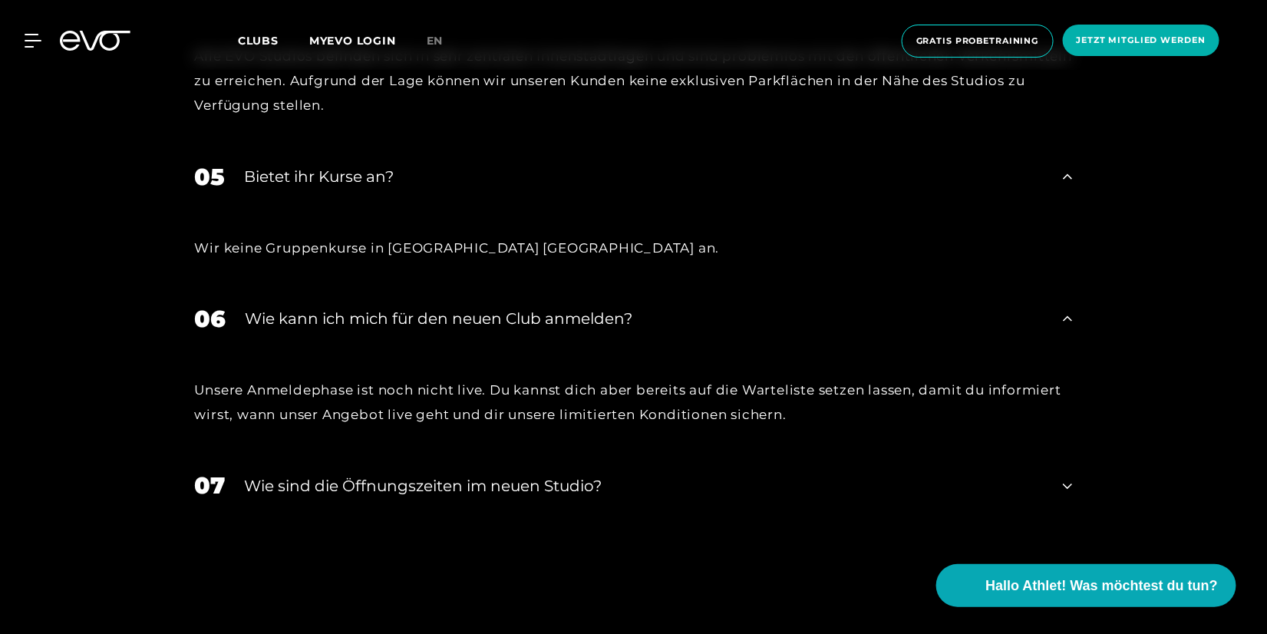
scroll to position [3992, 0]
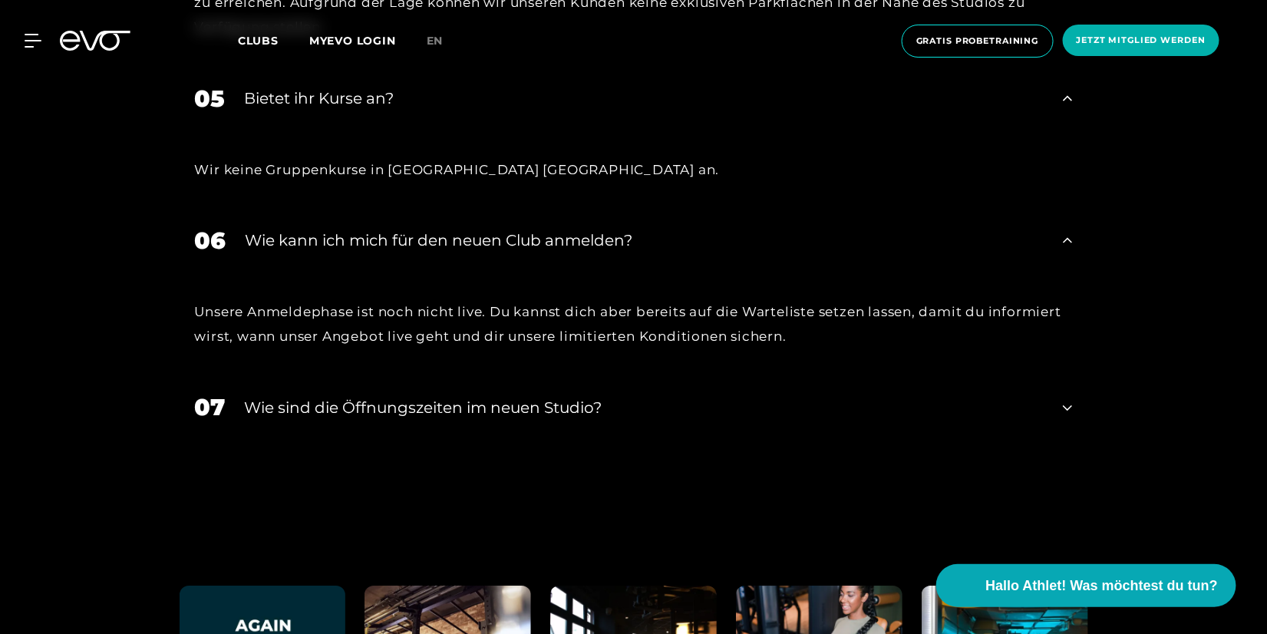
click at [664, 396] on div "​Wie sind die Öffnungszeiten im neuen Studio?" at bounding box center [645, 407] width 800 height 23
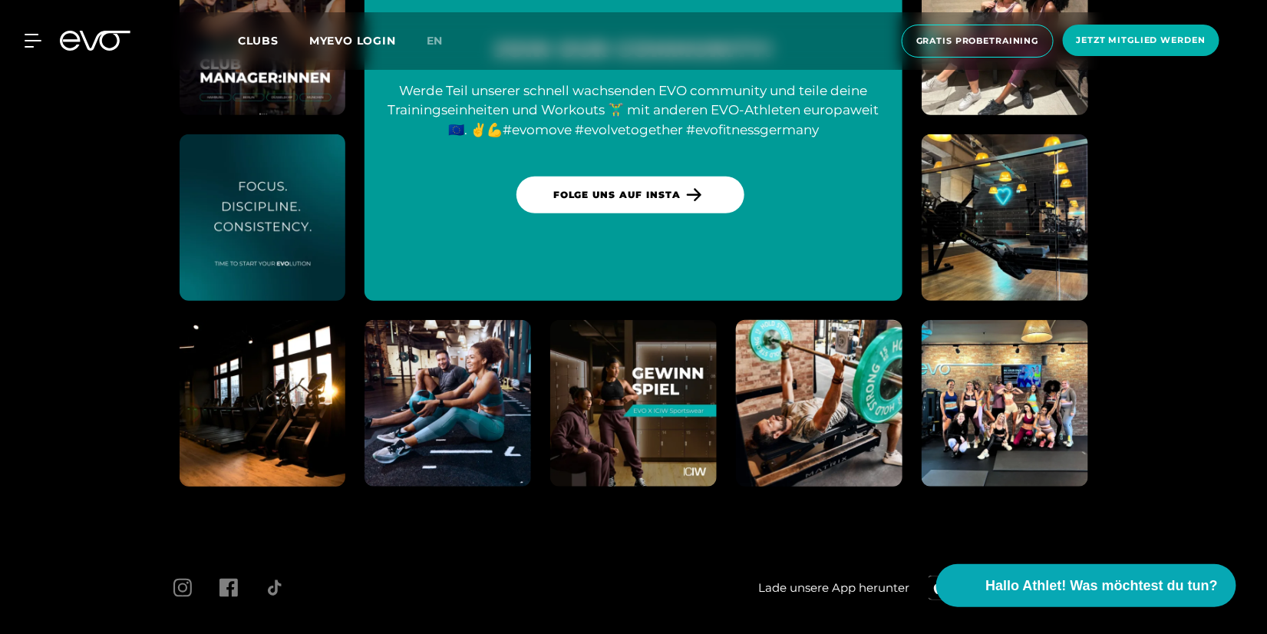
scroll to position [4893, 0]
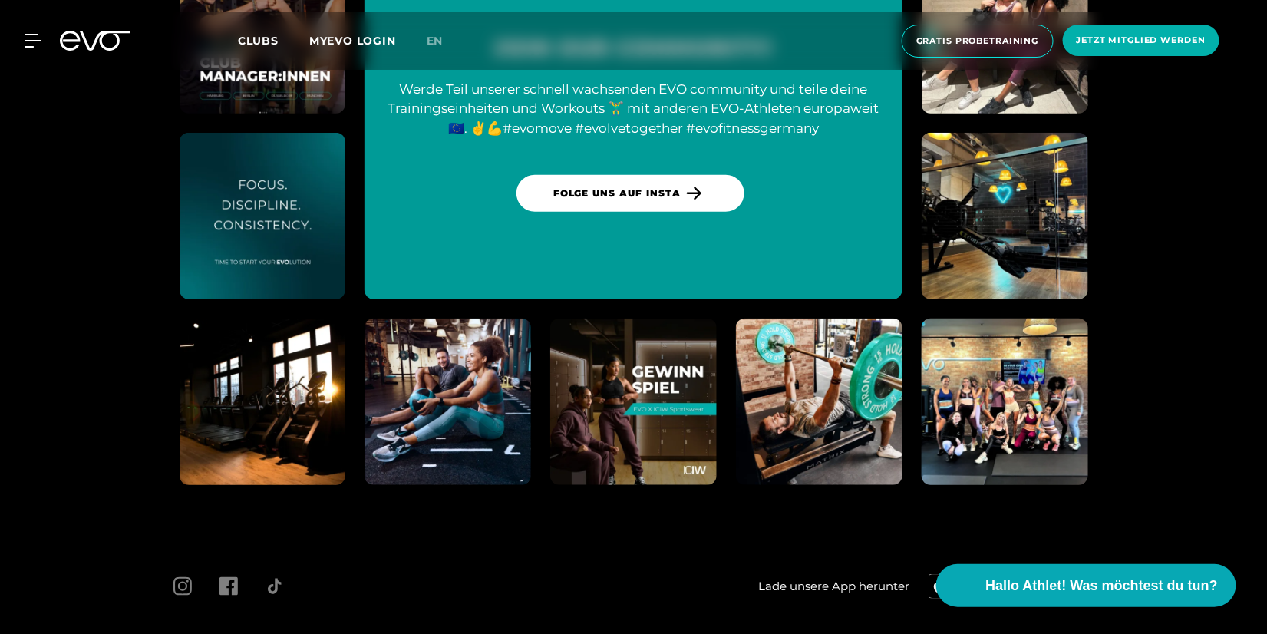
click at [1000, 328] on img at bounding box center [1004, 401] width 183 height 183
